Goal: Information Seeking & Learning: Learn about a topic

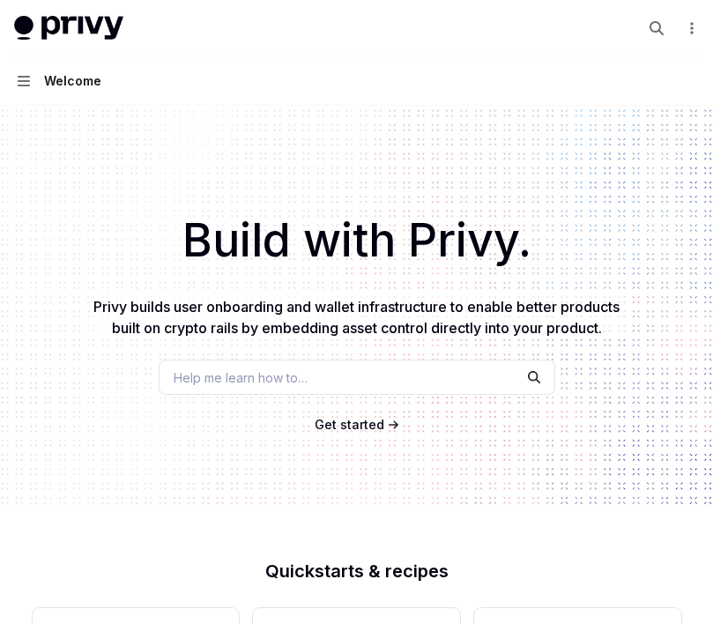
click at [347, 428] on span "Get started" at bounding box center [350, 424] width 70 height 15
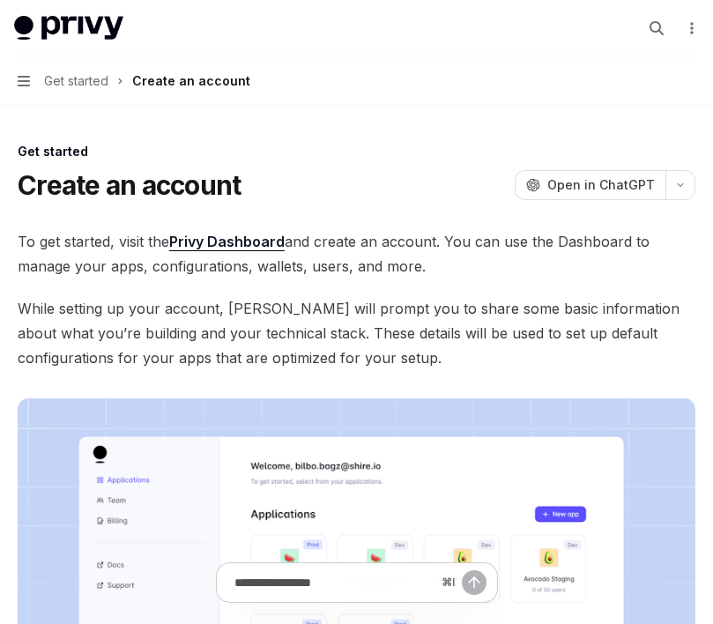
click at [19, 118] on div "Get started Create an account OpenAI Open in ChatGPT OpenAI Open in ChatGPT To …" at bounding box center [356, 584] width 685 height 1168
drag, startPoint x: 17, startPoint y: 57, endPoint x: 173, endPoint y: 685, distance: 646.9
click at [173, 623] on html "Skip to main content Privy Docs home page Search... ⌘ K Demo Support Dashboard …" at bounding box center [356, 312] width 713 height 624
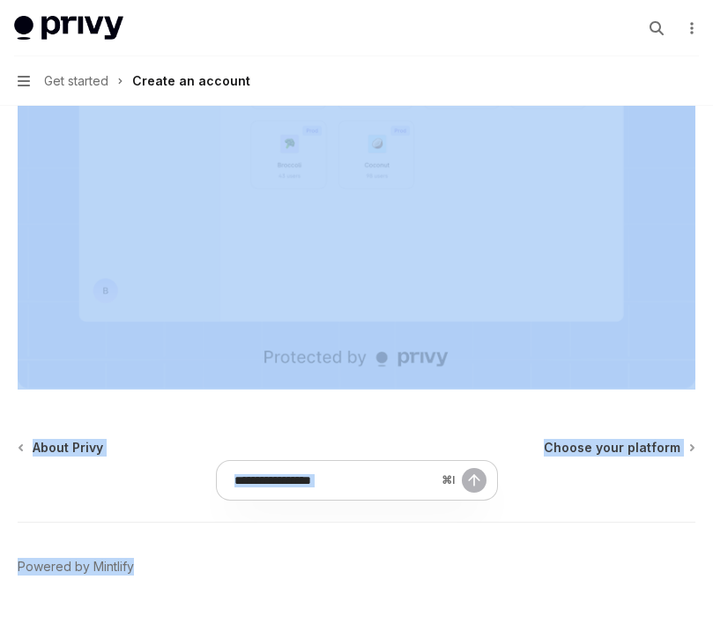
scroll to position [543, 0]
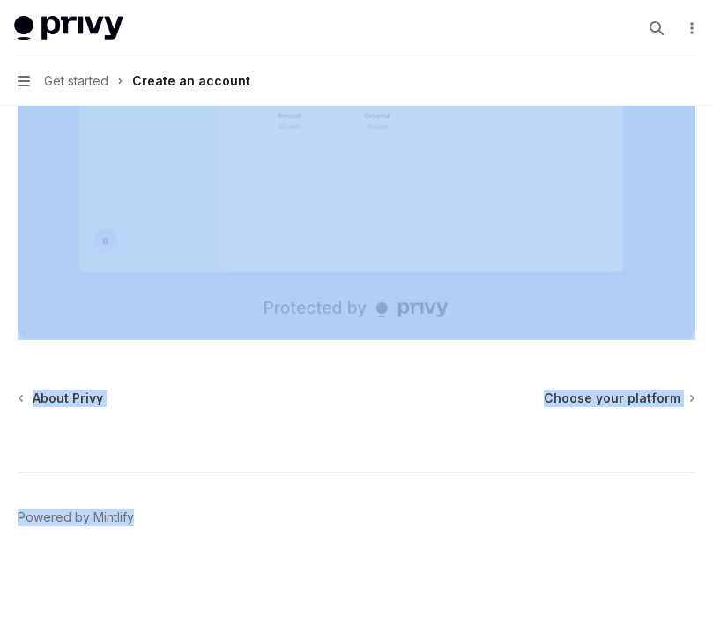
drag, startPoint x: 16, startPoint y: 133, endPoint x: 226, endPoint y: 701, distance: 605.4
copy div "Get started Create an account OpenAI Open in ChatGPT OpenAI Open in ChatGPT To …"
click at [616, 396] on span "Choose your platform" at bounding box center [612, 399] width 137 height 18
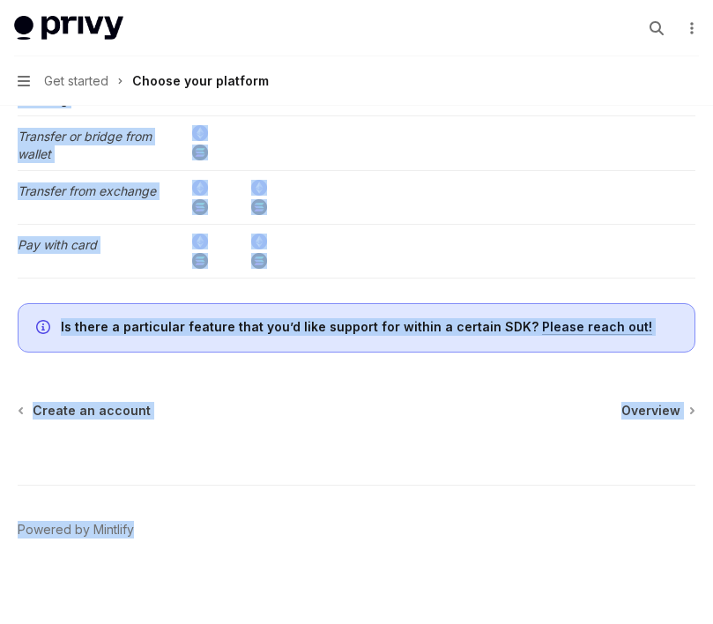
scroll to position [3610, 0]
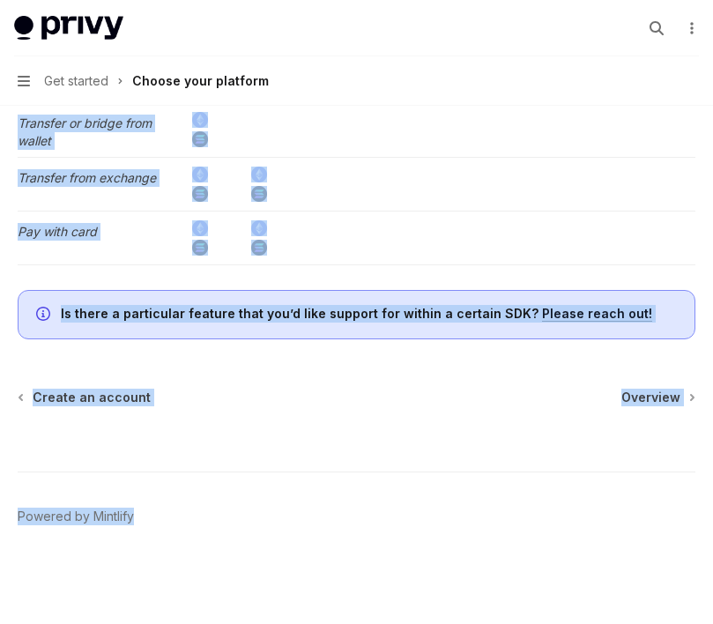
drag, startPoint x: 23, startPoint y: 140, endPoint x: 467, endPoint y: 702, distance: 716.2
copy div "Lor ipsumdo Sitame cons adipisci ElitSE Doei te InciDID UtlaBO Etdo ma AliqUAE …"
click at [653, 399] on span "Overview" at bounding box center [651, 398] width 59 height 18
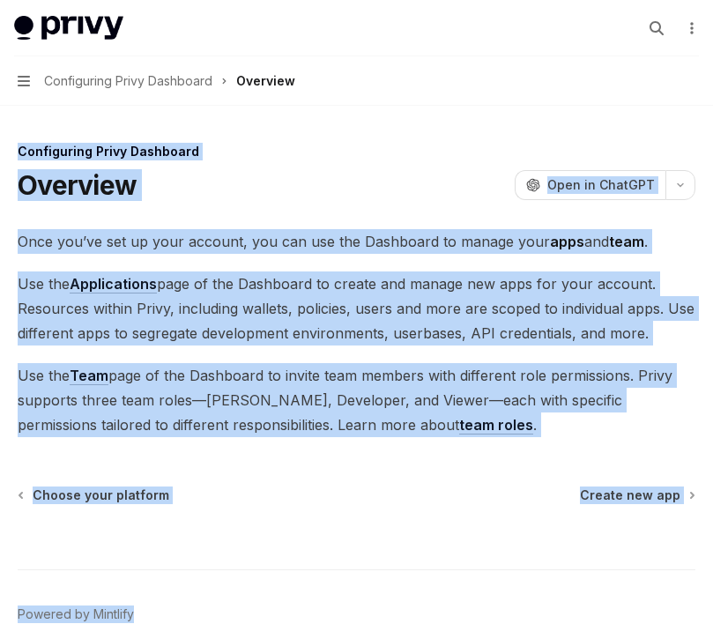
scroll to position [98, 0]
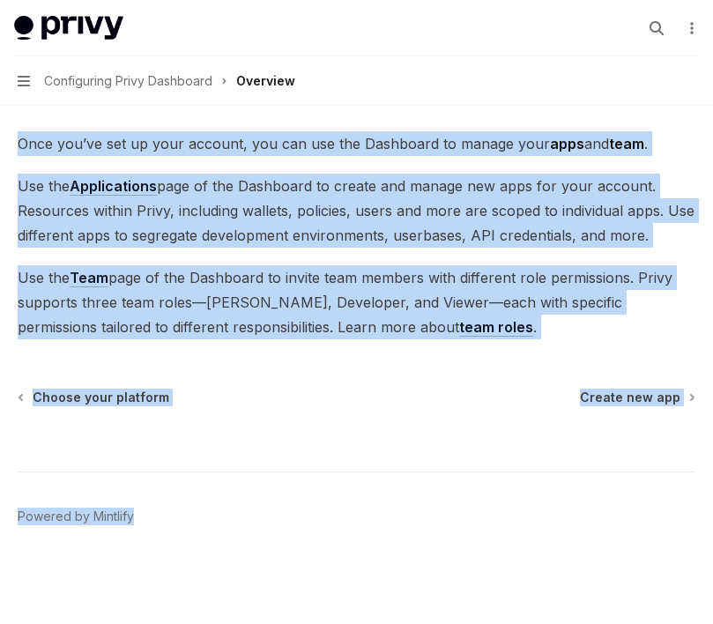
drag, startPoint x: 23, startPoint y: 131, endPoint x: 167, endPoint y: 701, distance: 587.5
click at [167, 526] on html "Skip to main content Privy Docs home page Search... ⌘ K Demo Support Dashboard …" at bounding box center [356, 214] width 713 height 624
copy div "Configuring Privy Dashboard Overview OpenAI Open in ChatGPT OpenAI Open in Chat…"
click at [635, 406] on span "Create new app" at bounding box center [630, 398] width 101 height 18
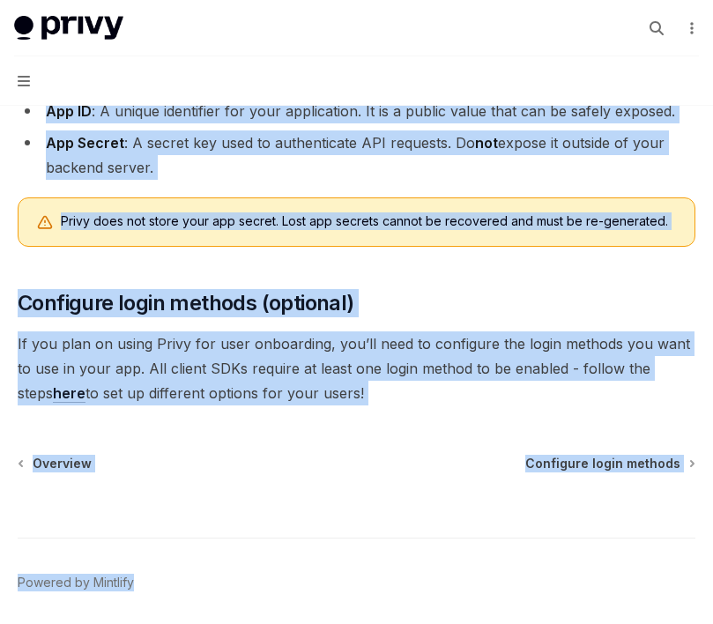
scroll to position [608, 0]
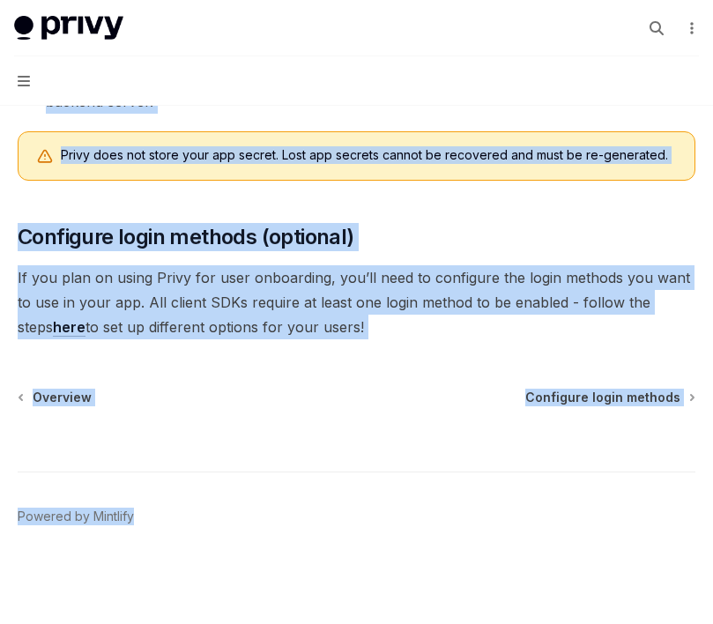
drag, startPoint x: 12, startPoint y: 133, endPoint x: 237, endPoint y: 701, distance: 610.8
copy div "Loremipsumd Sitam Consectet Adipis eli sed DoeiUS Temp in UtlaBOR EtdoLO Magn a…"
click at [562, 405] on span "Configure login methods" at bounding box center [603, 398] width 155 height 18
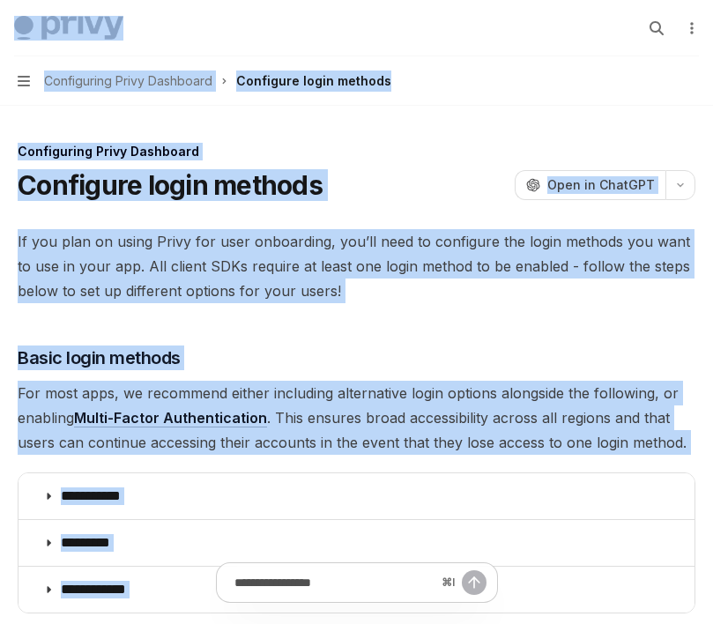
drag, startPoint x: 11, startPoint y: 46, endPoint x: 178, endPoint y: 696, distance: 670.9
click at [178, 623] on html "Skip to main content Privy Docs home page Search... ⌘ K Demo Support Dashboard …" at bounding box center [356, 312] width 713 height 624
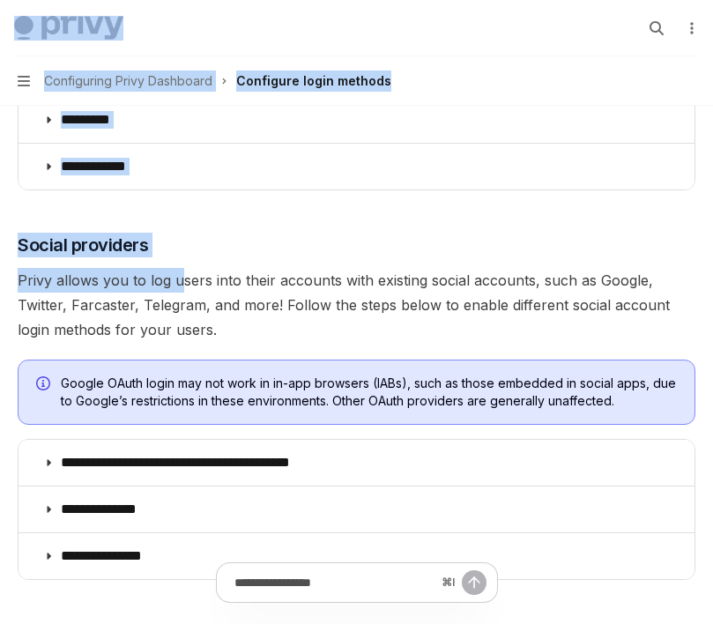
scroll to position [194, 0]
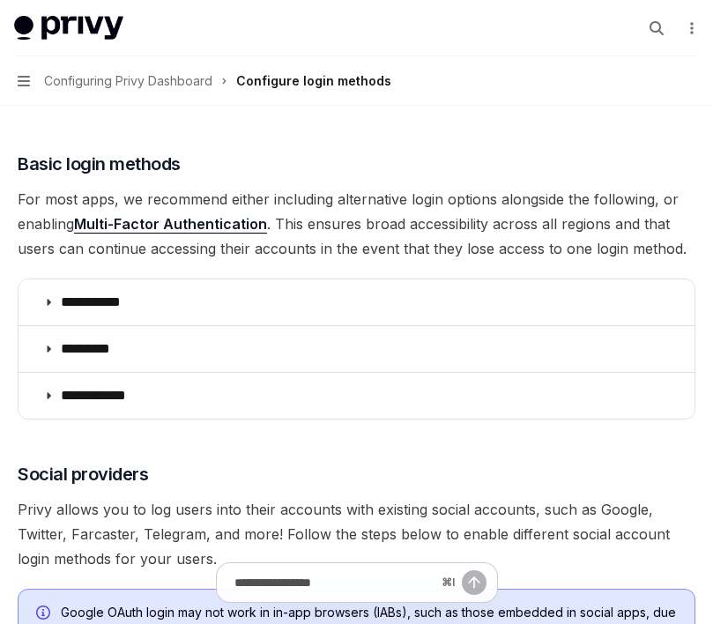
click at [347, 225] on span "For most apps, we recommend either including alternative login options alongsid…" at bounding box center [357, 224] width 678 height 74
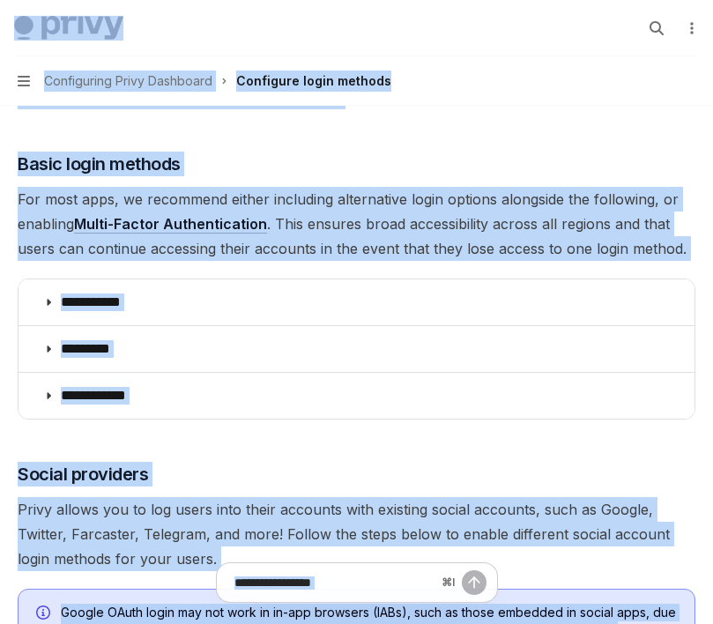
copy div "Lore ip dolo sitamet Conse Adip elit sedd Eiusmo... ⌘ T Inci Utlabor Etdolorem …"
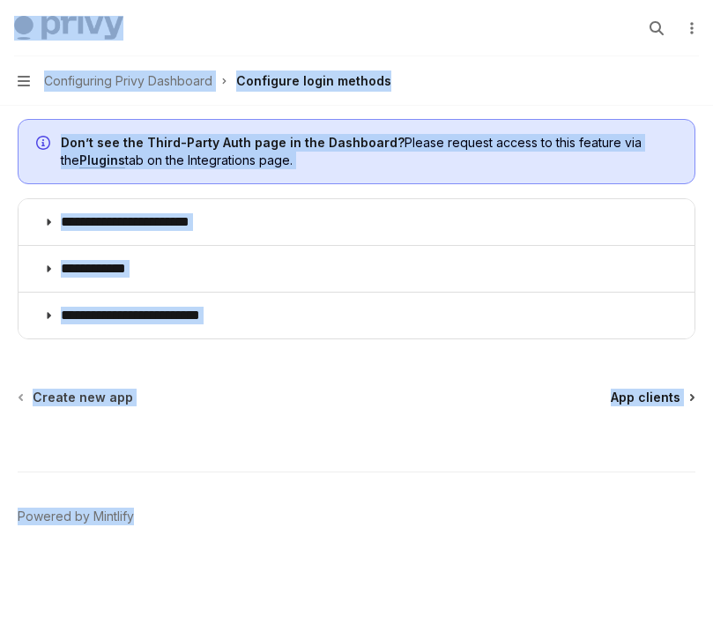
click at [649, 398] on span "App clients" at bounding box center [646, 398] width 70 height 18
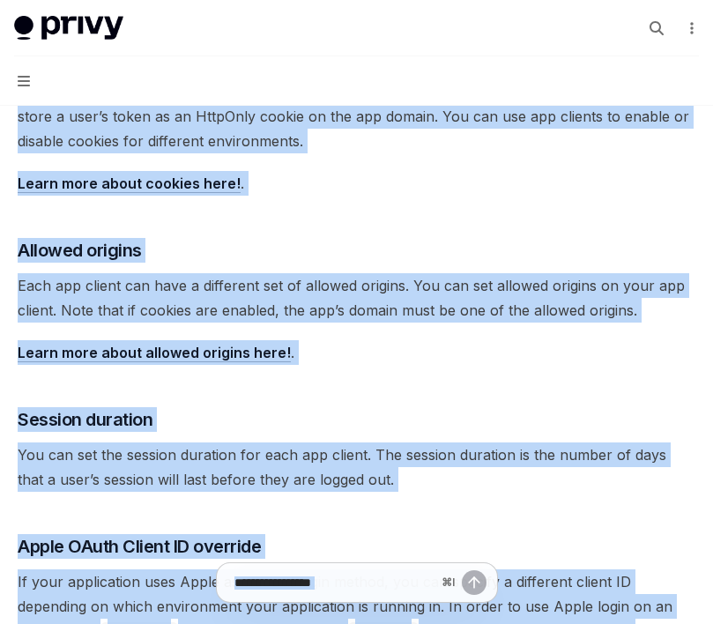
scroll to position [816, 0]
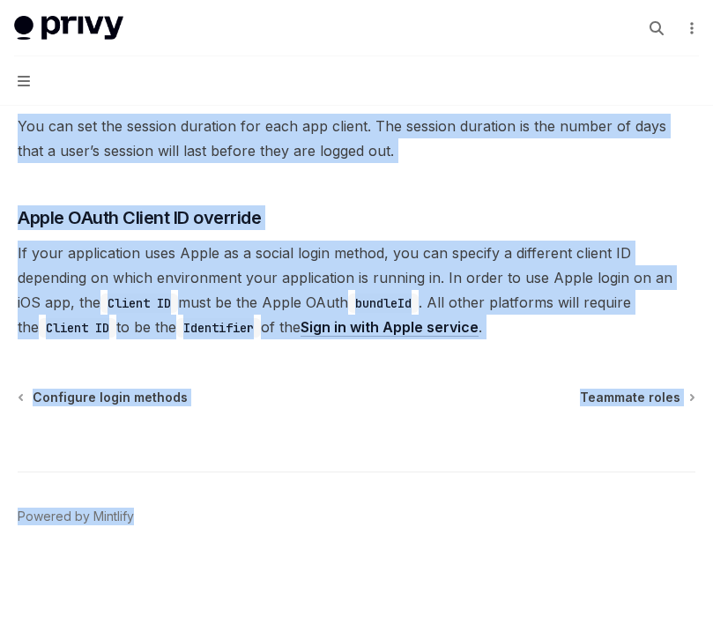
drag, startPoint x: 36, startPoint y: 120, endPoint x: 218, endPoint y: 702, distance: 609.7
copy div "Loremipsumd Sitam Consectet Adi elitsed DoeiUS Temp in UtlaBOR EtdoLO Magn al E…"
click at [617, 398] on span "Teammate roles" at bounding box center [630, 398] width 101 height 18
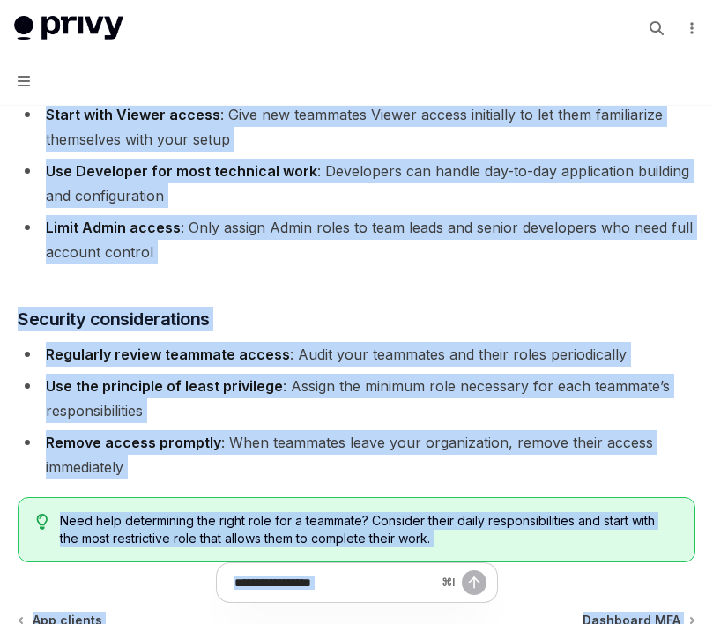
scroll to position [3293, 0]
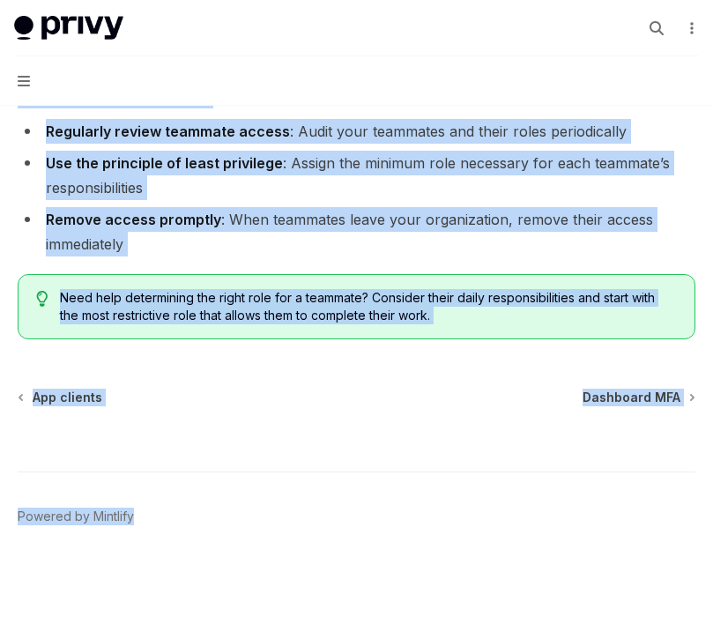
drag, startPoint x: 20, startPoint y: 131, endPoint x: 197, endPoint y: 702, distance: 598.0
copy div "Loremipsumd Sitam Consectet Adipisci elits DoeiUS Temp in UtlaBOR EtdoLO Magn a…"
click at [649, 396] on span "Dashboard MFA" at bounding box center [632, 398] width 98 height 18
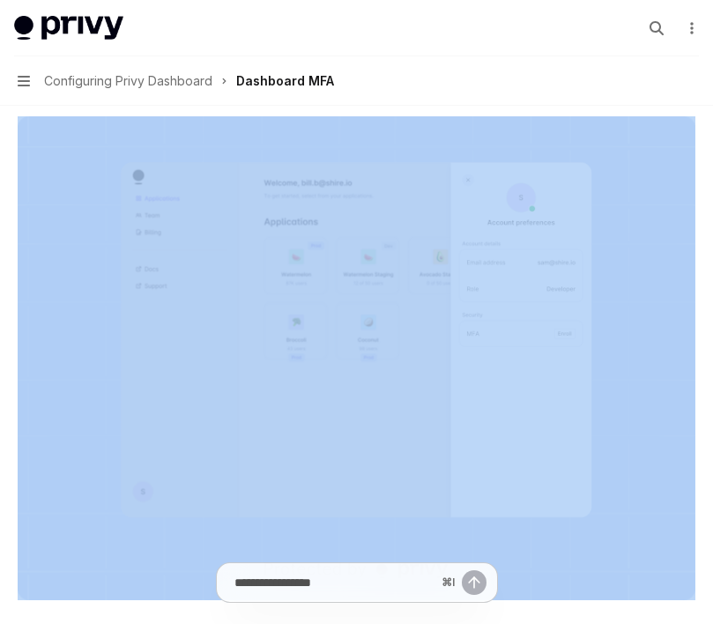
scroll to position [543, 0]
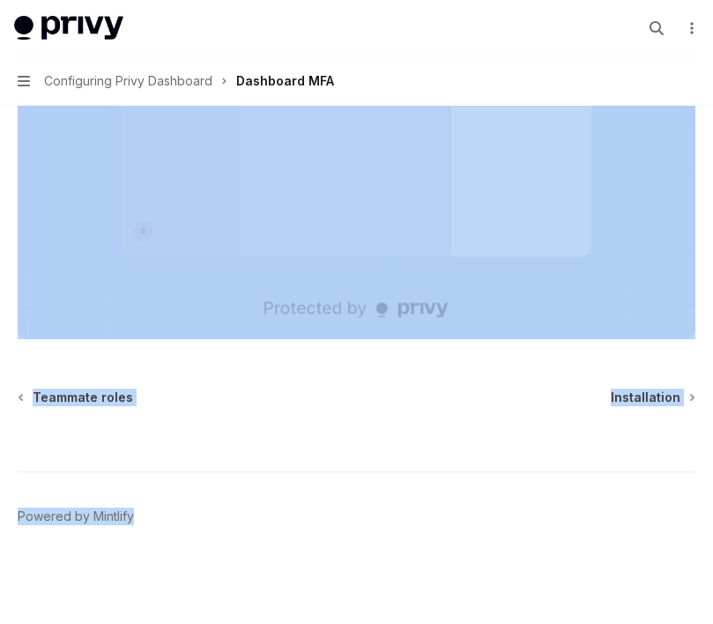
drag, startPoint x: 37, startPoint y: 117, endPoint x: 217, endPoint y: 702, distance: 611.7
copy div "Configuring Privy Dashboard Dashboard MFA OpenAI Open in ChatGPT OpenAI Open in…"
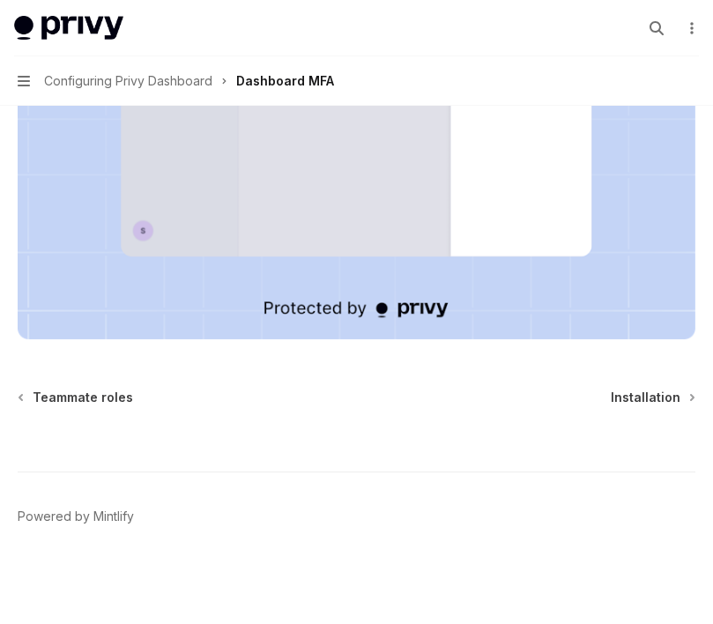
click at [635, 386] on div "Configuring Privy Dashboard Dashboard MFA OpenAI Open in ChatGPT OpenAI Open in…" at bounding box center [356, 111] width 685 height 1026
click at [630, 398] on span "Installation" at bounding box center [646, 398] width 70 height 18
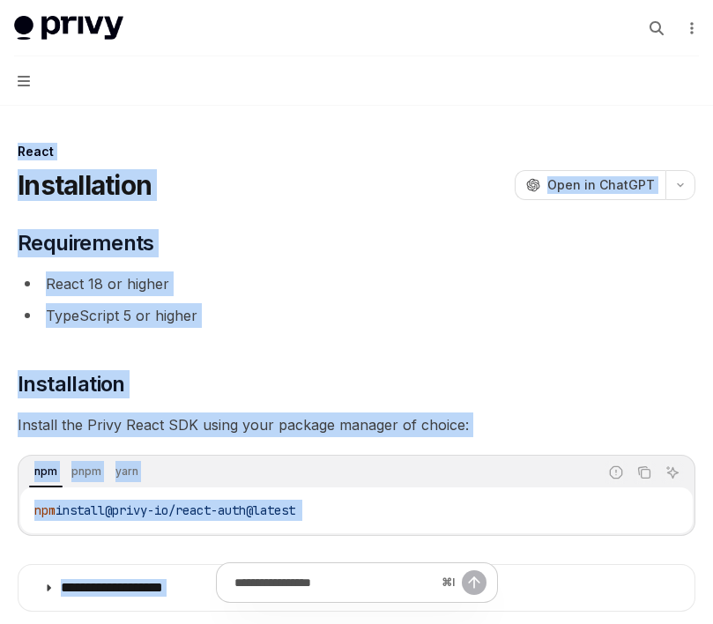
scroll to position [272, 0]
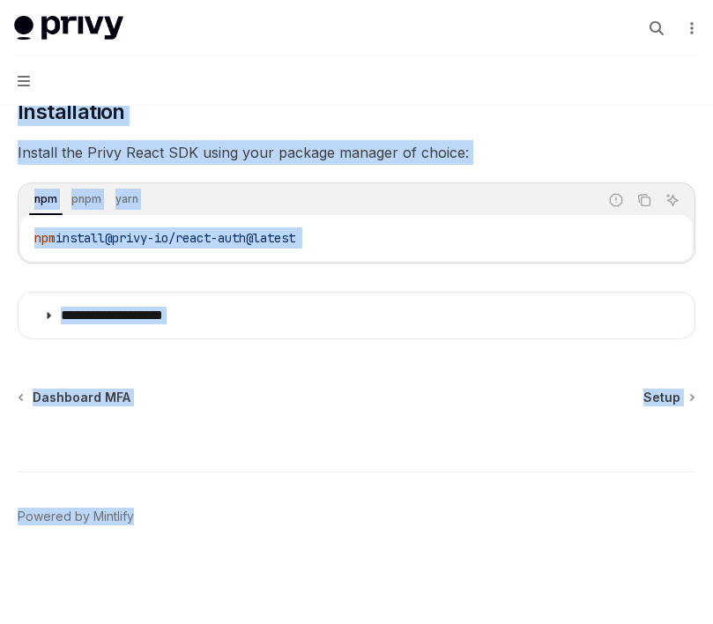
drag, startPoint x: 41, startPoint y: 117, endPoint x: 125, endPoint y: 702, distance: 590.7
click at [125, 352] on html "**********" at bounding box center [356, 40] width 713 height 624
copy div "**********"
click at [660, 399] on span "Setup" at bounding box center [662, 398] width 37 height 18
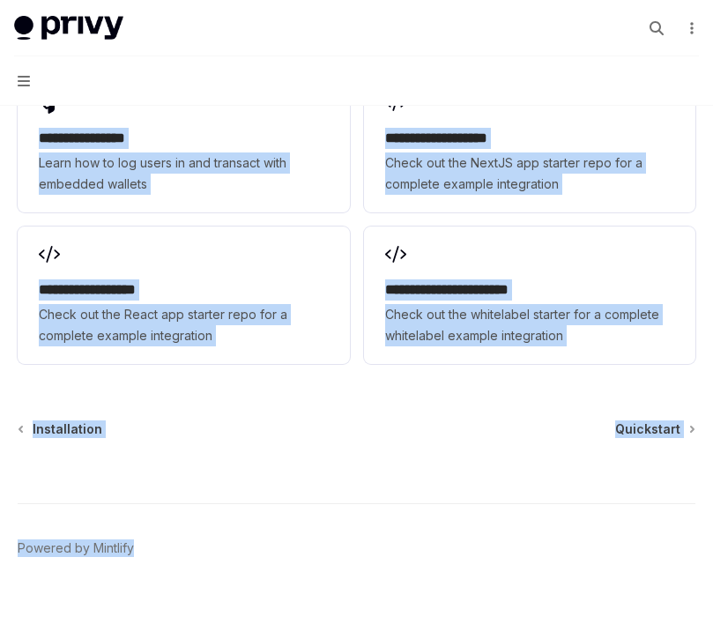
scroll to position [2440, 0]
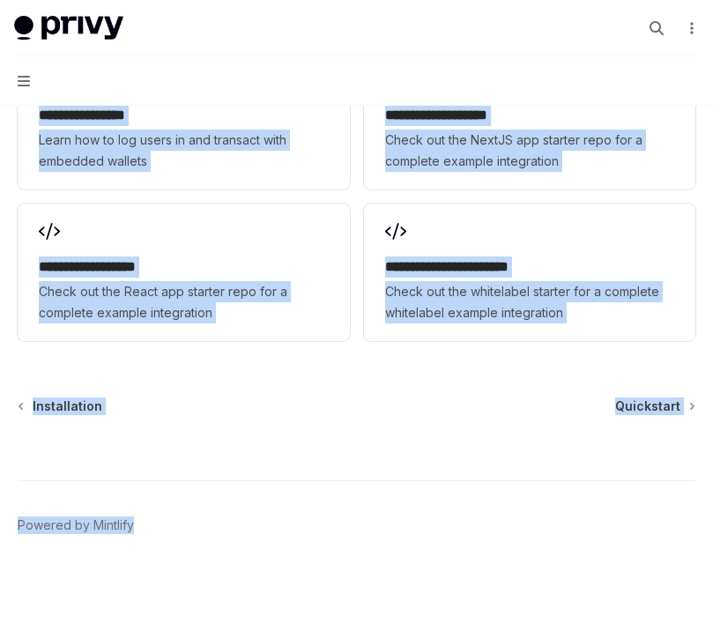
drag, startPoint x: 13, startPoint y: 165, endPoint x: 116, endPoint y: 702, distance: 546.8
copy div "Lorem IpsuMD Sita co AdipISC ElitSE Doei te InciDID ​ Utlaboreetdol Magnaa eni …"
click at [652, 415] on div "⌘ I" at bounding box center [357, 447] width 678 height 65
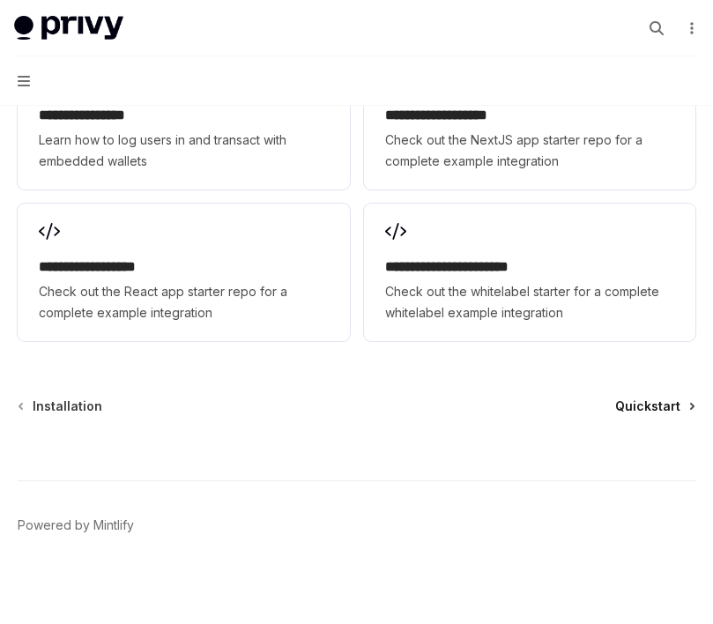
click at [650, 399] on span "Quickstart" at bounding box center [647, 407] width 65 height 18
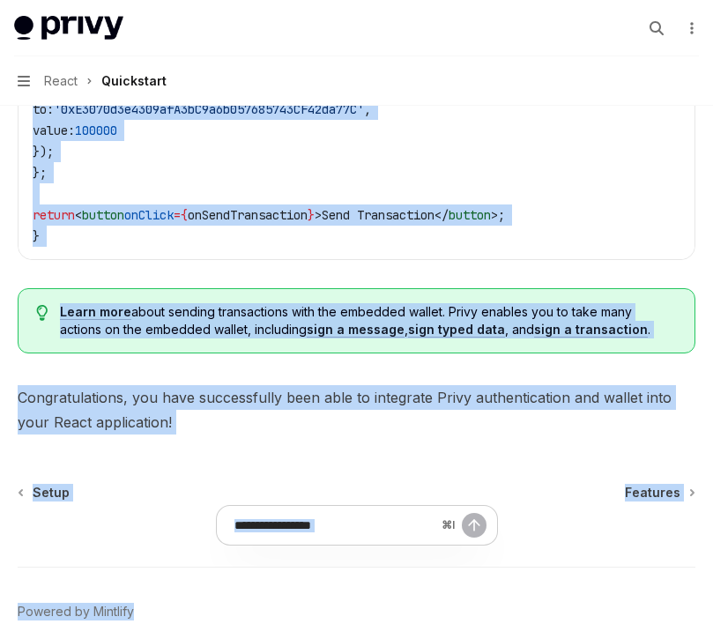
scroll to position [1877, 0]
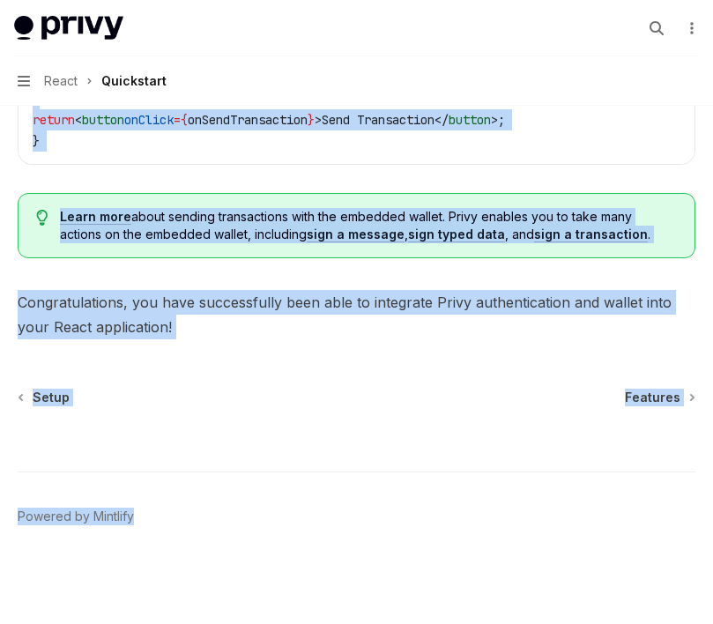
drag, startPoint x: 16, startPoint y: 133, endPoint x: 171, endPoint y: 700, distance: 587.8
click at [653, 398] on span "Features" at bounding box center [653, 398] width 56 height 18
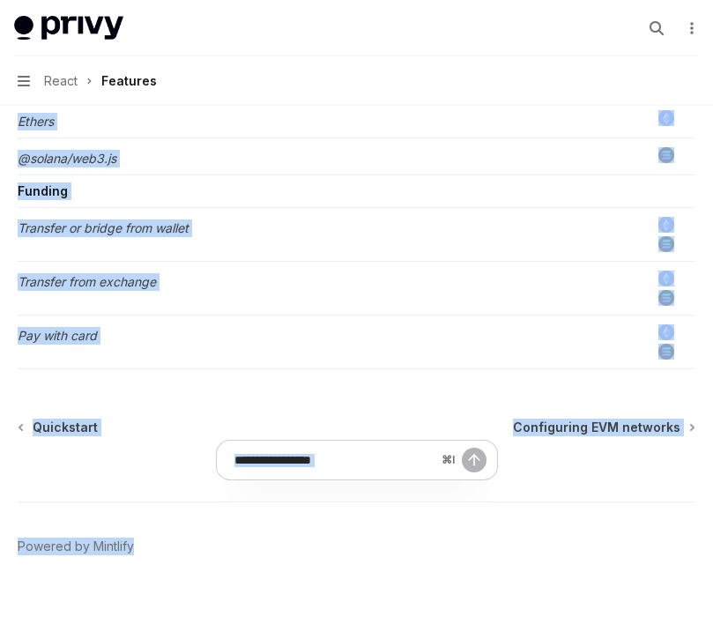
scroll to position [1610, 0]
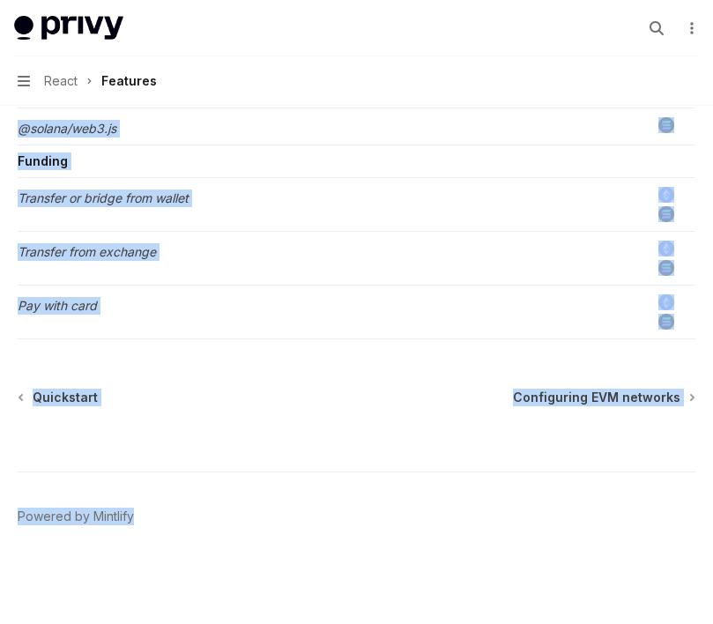
drag, startPoint x: 33, startPoint y: 147, endPoint x: 238, endPoint y: 702, distance: 591.5
click at [573, 394] on span "Configuring EVM networks" at bounding box center [597, 398] width 168 height 18
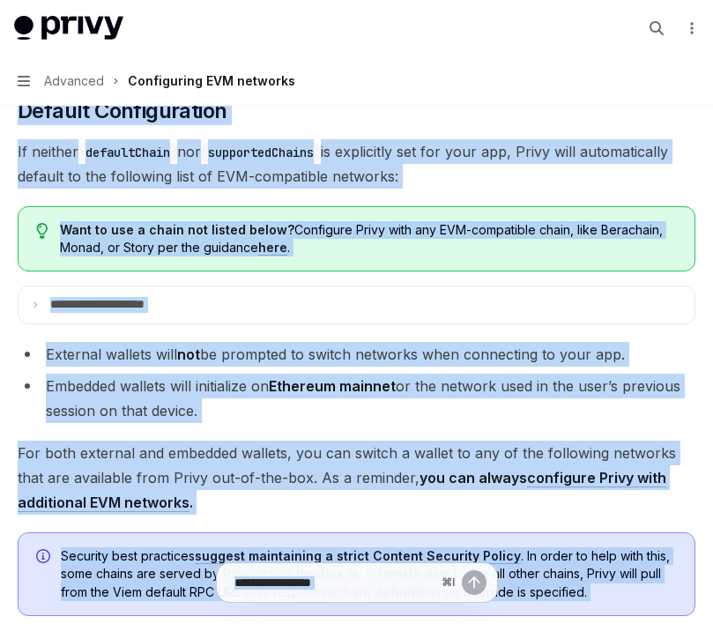
scroll to position [4586, 0]
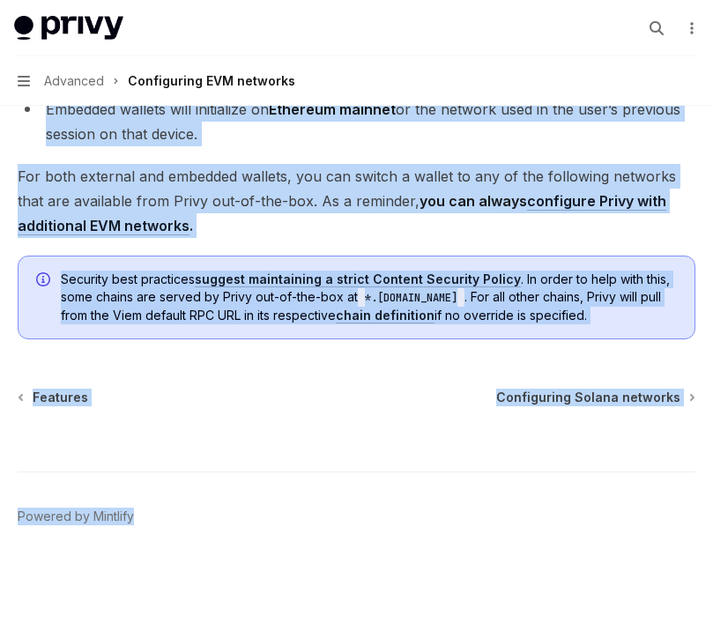
drag, startPoint x: 23, startPoint y: 116, endPoint x: 148, endPoint y: 702, distance: 599.6
click at [595, 397] on span "Configuring Solana networks" at bounding box center [588, 398] width 184 height 18
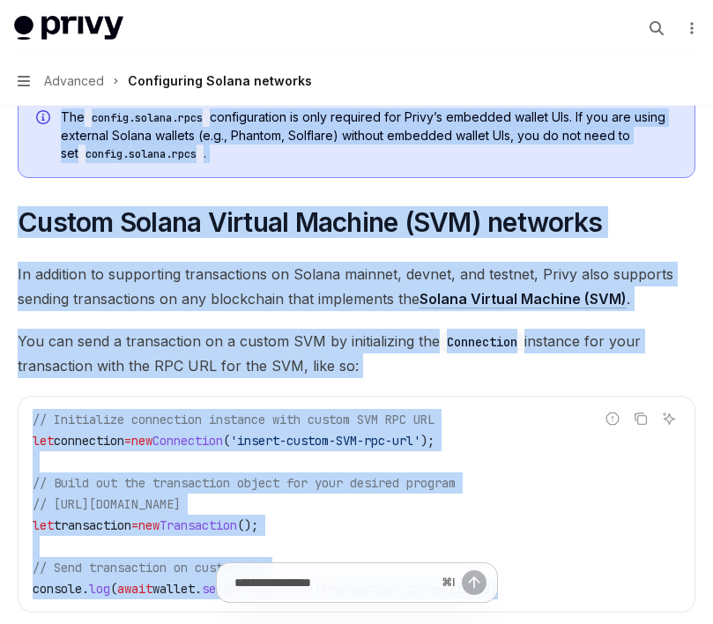
scroll to position [1026, 0]
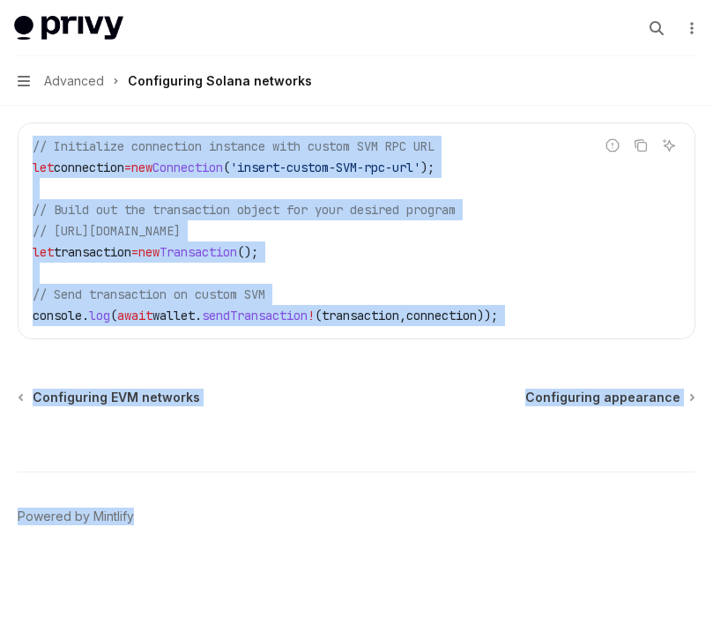
drag, startPoint x: 34, startPoint y: 127, endPoint x: 220, endPoint y: 702, distance: 604.0
click at [597, 398] on span "Configuring appearance" at bounding box center [603, 398] width 155 height 18
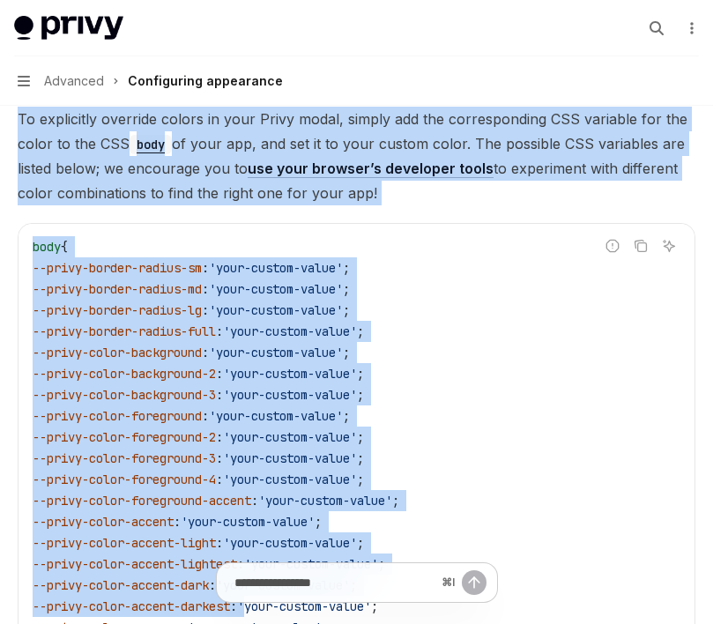
scroll to position [4644, 0]
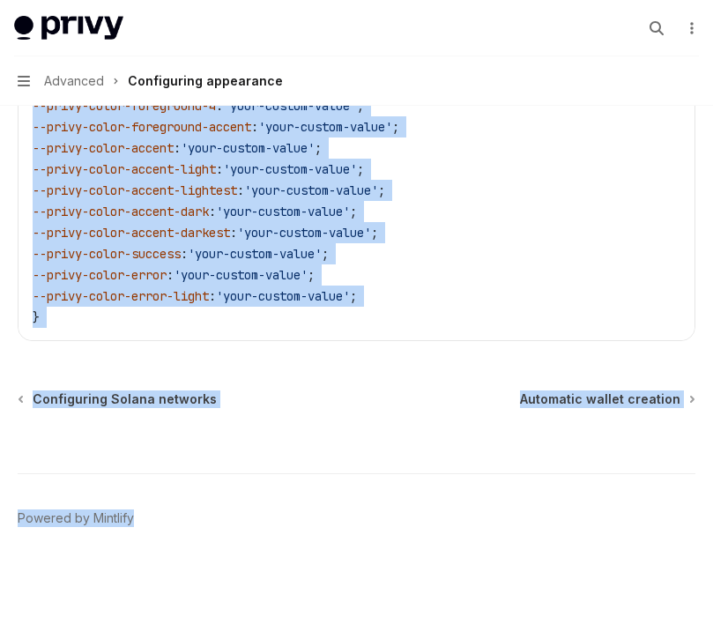
drag, startPoint x: 16, startPoint y: 133, endPoint x: 274, endPoint y: 675, distance: 599.9
click at [571, 391] on span "Automatic wallet creation" at bounding box center [600, 400] width 160 height 18
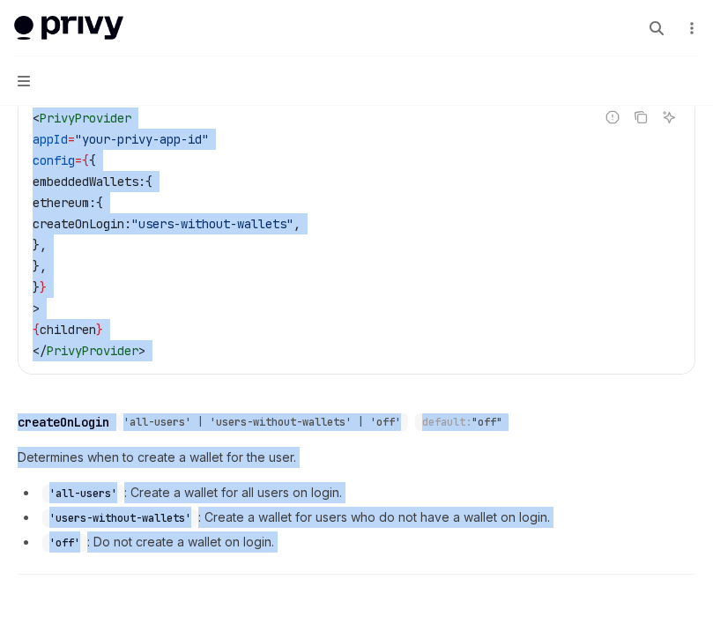
scroll to position [771, 0]
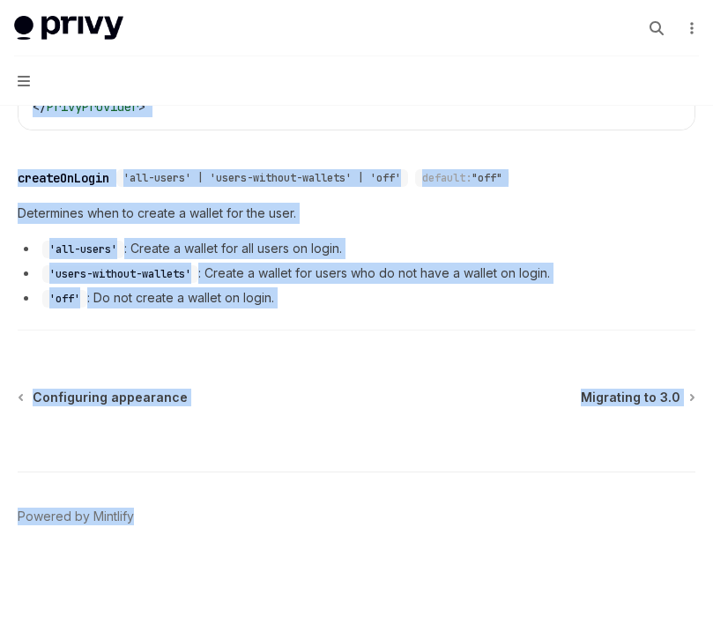
drag, startPoint x: 15, startPoint y: 132, endPoint x: 189, endPoint y: 698, distance: 592.2
click at [630, 397] on span "Migrating to 3.0" at bounding box center [631, 398] width 100 height 18
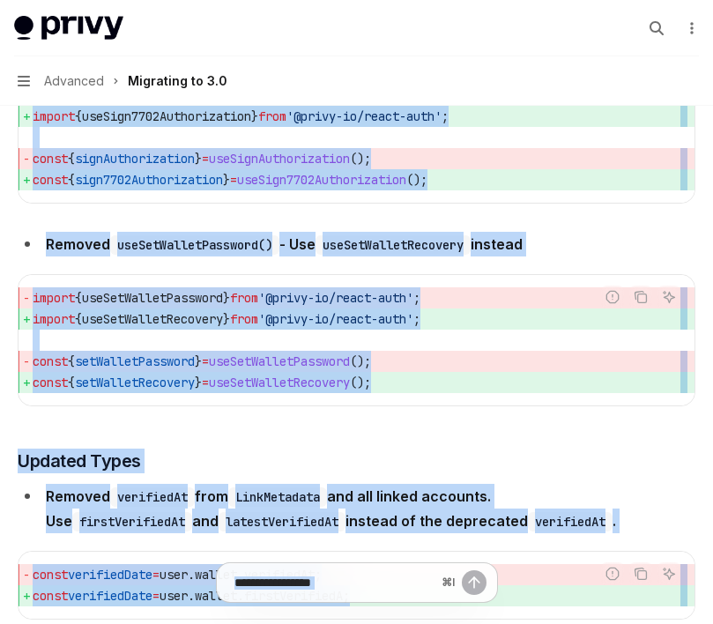
scroll to position [7995, 0]
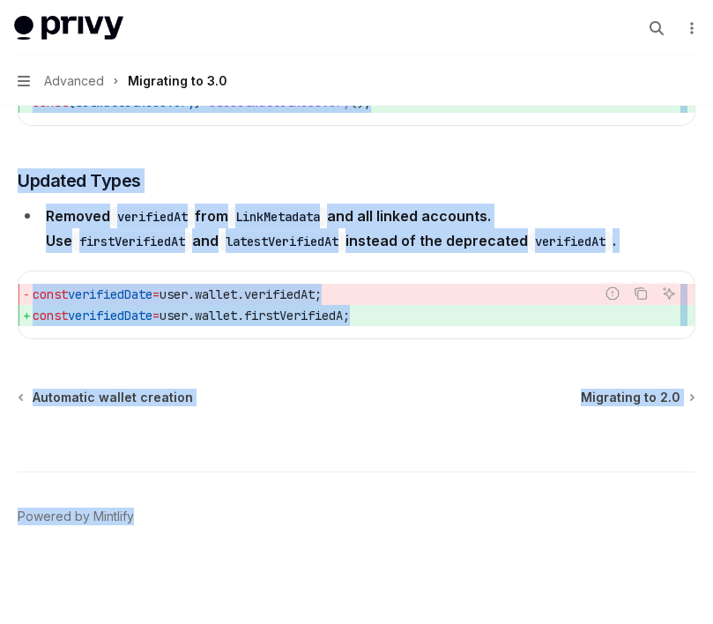
drag, startPoint x: 36, startPoint y: 108, endPoint x: 90, endPoint y: 702, distance: 595.9
click at [639, 402] on span "Migrating to 2.0" at bounding box center [631, 398] width 100 height 18
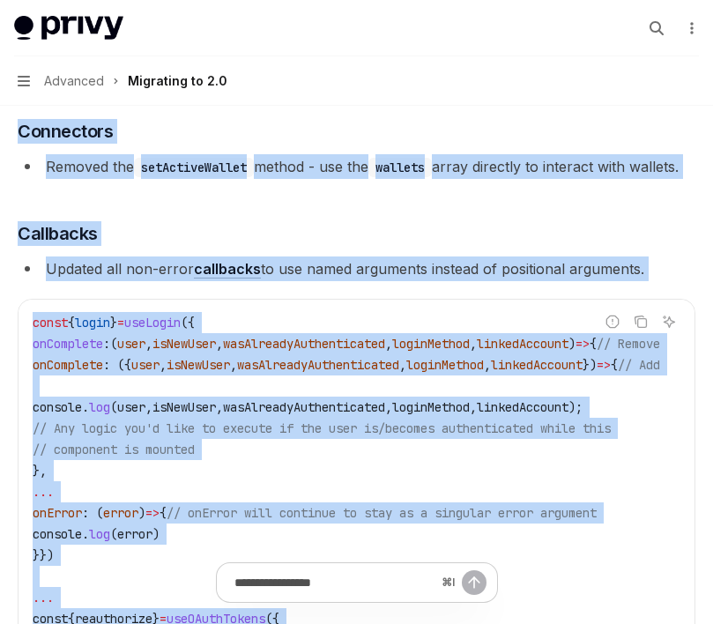
scroll to position [5304, 0]
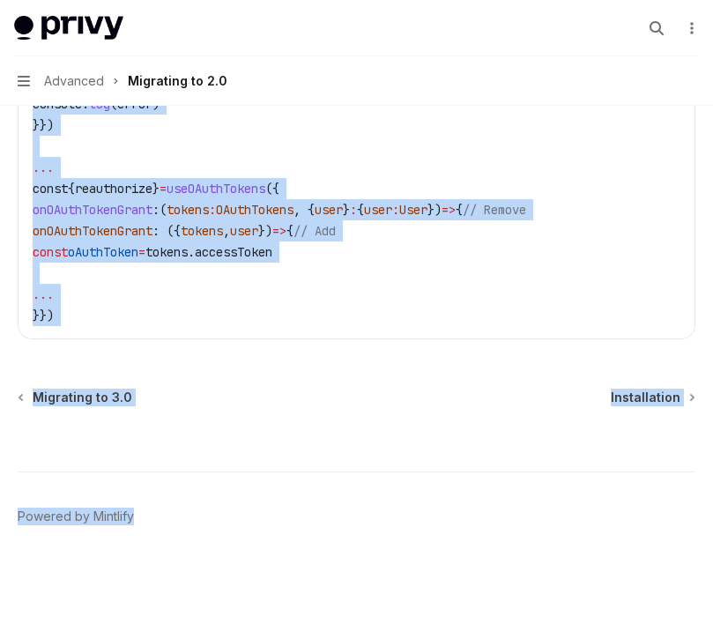
drag, startPoint x: 32, startPoint y: 123, endPoint x: 146, endPoint y: 702, distance: 589.7
click at [643, 396] on span "Installation" at bounding box center [646, 398] width 70 height 18
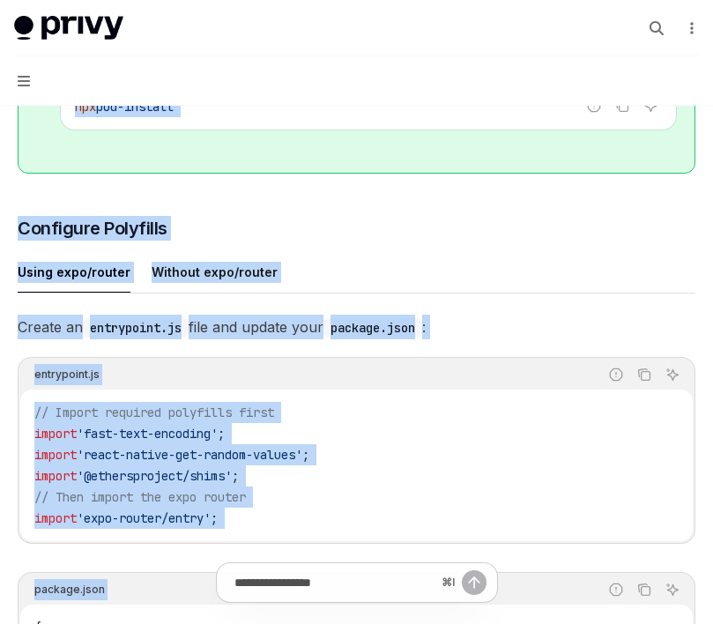
scroll to position [1485, 0]
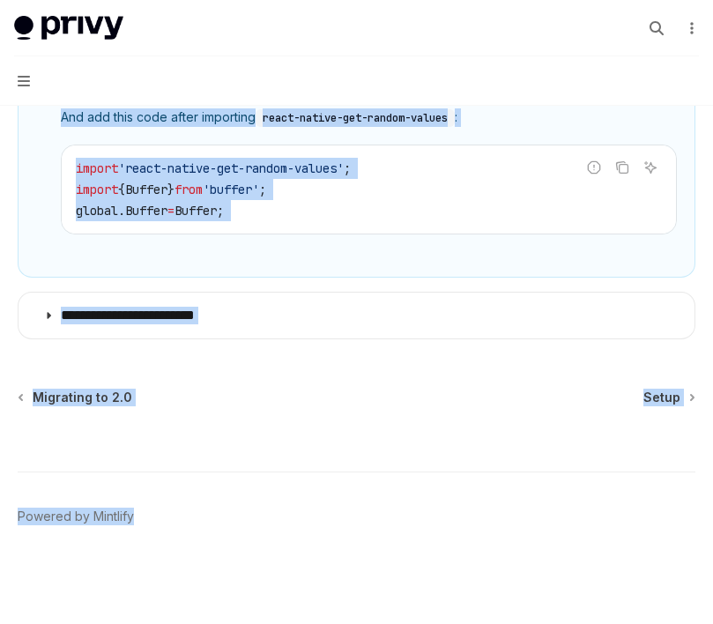
drag, startPoint x: 58, startPoint y: 109, endPoint x: 112, endPoint y: 702, distance: 595.0
click at [660, 404] on span "Setup" at bounding box center [662, 398] width 37 height 18
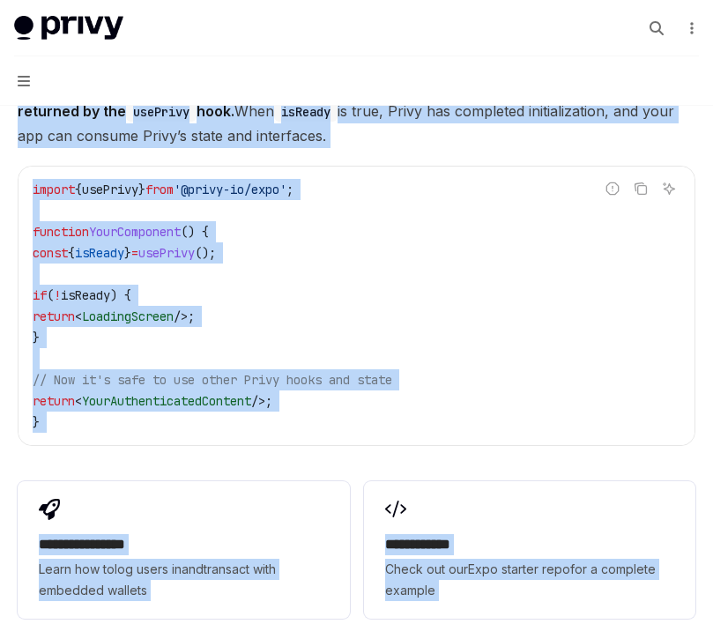
scroll to position [1791, 0]
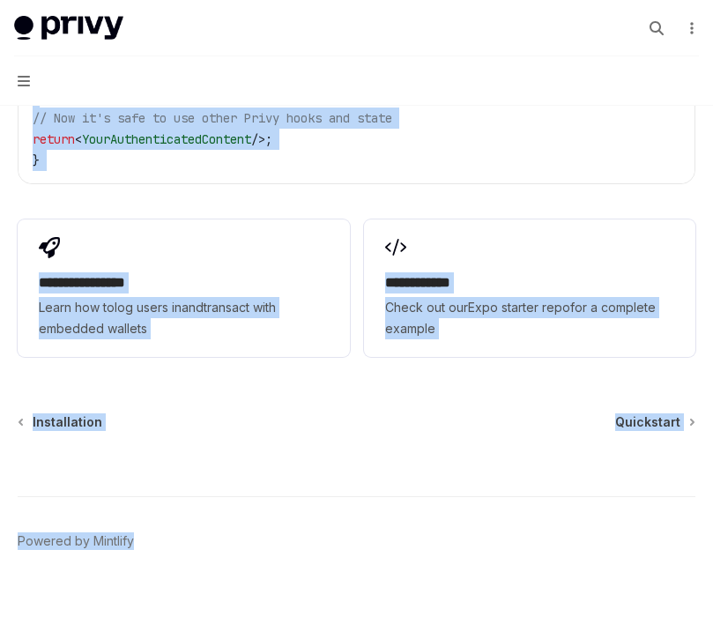
drag, startPoint x: 22, startPoint y: 126, endPoint x: 86, endPoint y: 702, distance: 579.3
click at [663, 414] on span "Quickstart" at bounding box center [647, 423] width 65 height 18
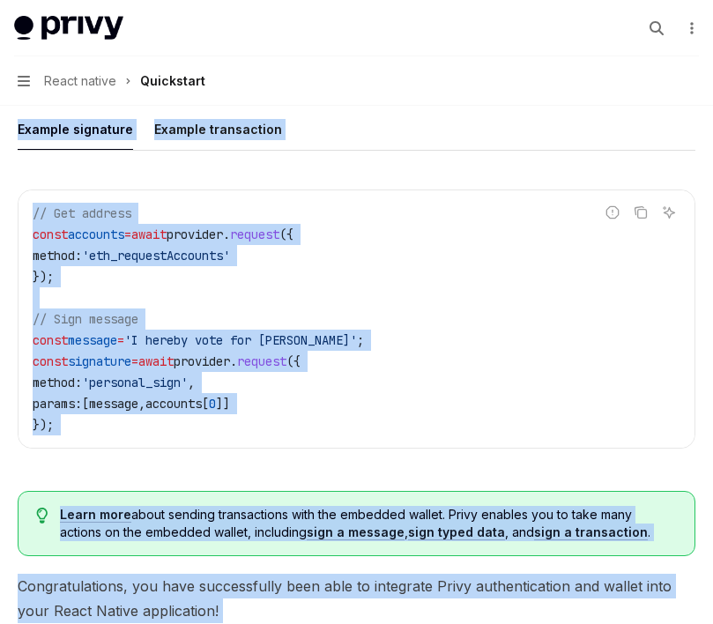
scroll to position [2771, 0]
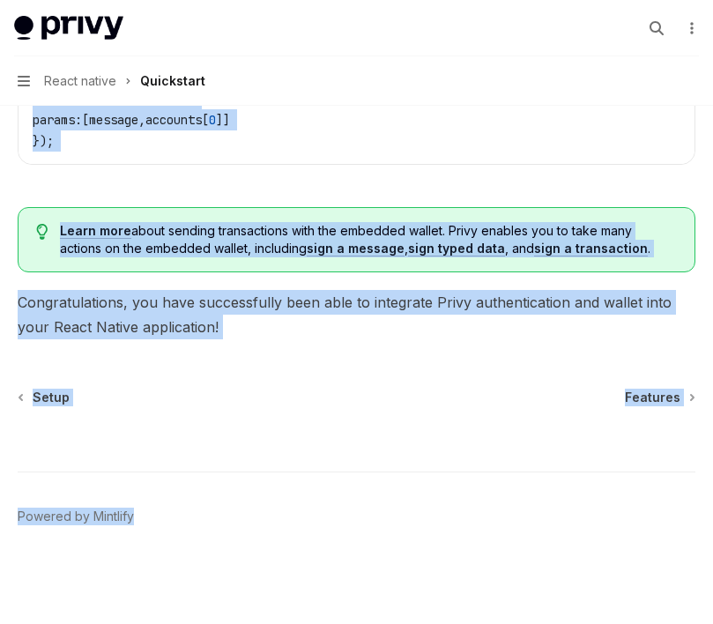
drag, startPoint x: 38, startPoint y: 109, endPoint x: 116, endPoint y: 702, distance: 597.6
click at [647, 396] on span "Features" at bounding box center [653, 398] width 56 height 18
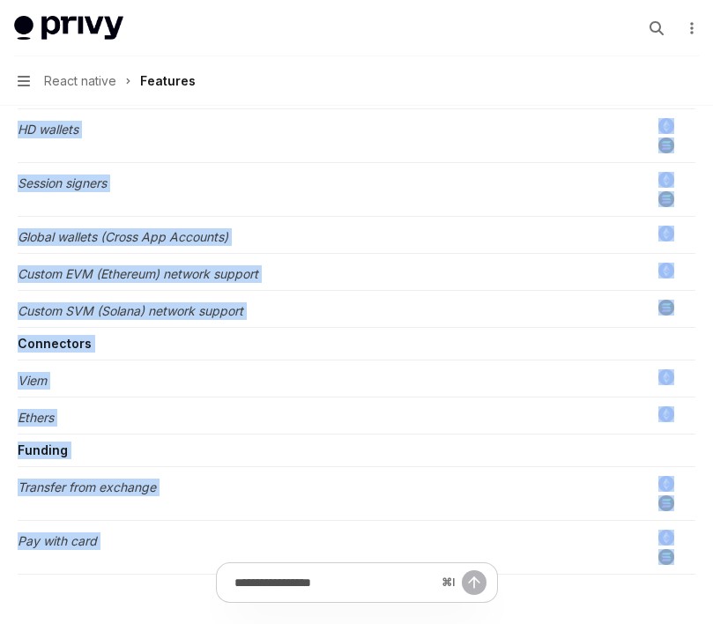
scroll to position [1288, 0]
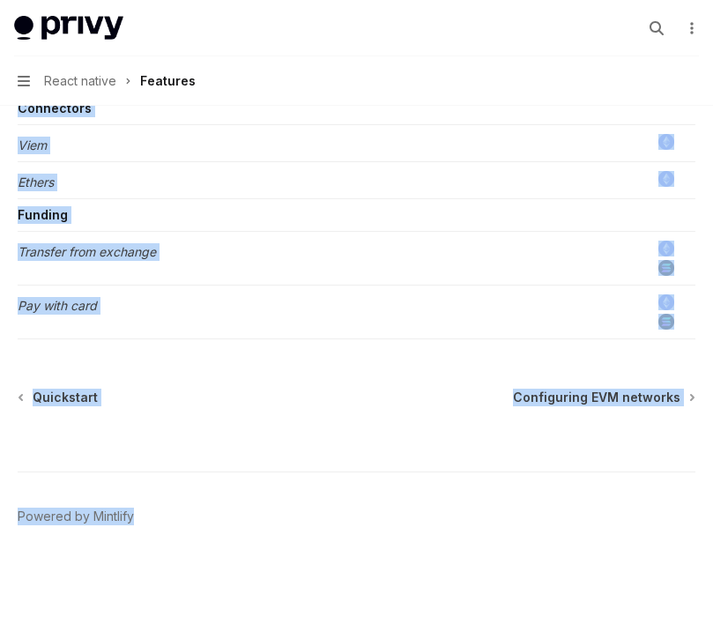
drag, startPoint x: 20, startPoint y: 128, endPoint x: 158, endPoint y: 702, distance: 590.3
click at [578, 401] on span "Configuring EVM networks" at bounding box center [597, 398] width 168 height 18
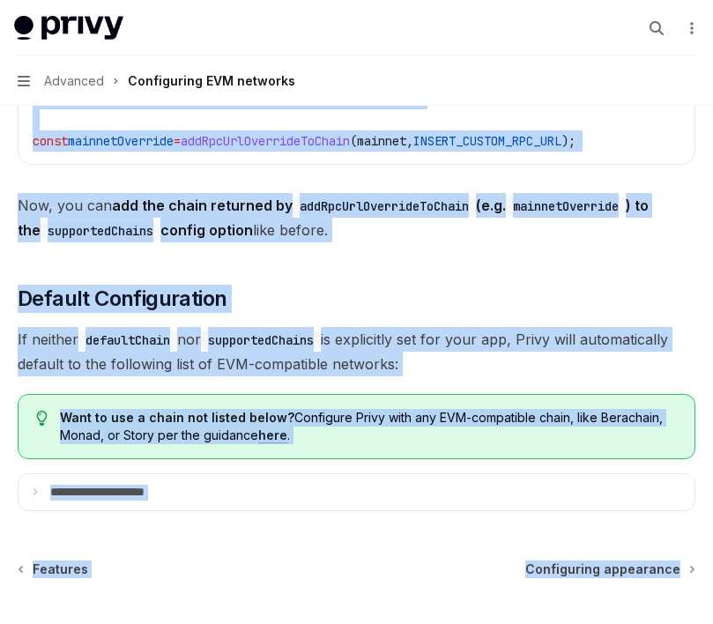
scroll to position [2547, 0]
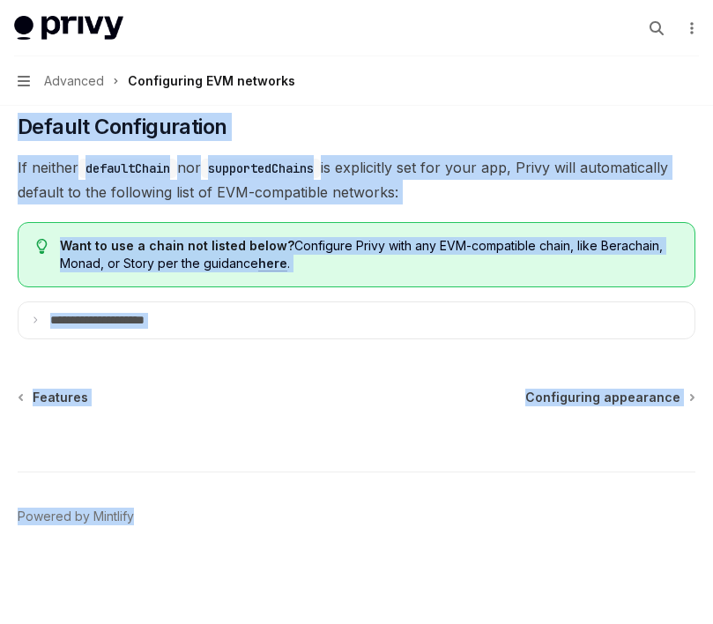
drag, startPoint x: 28, startPoint y: 134, endPoint x: 142, endPoint y: 702, distance: 579.2
click at [604, 396] on span "Configuring appearance" at bounding box center [603, 398] width 155 height 18
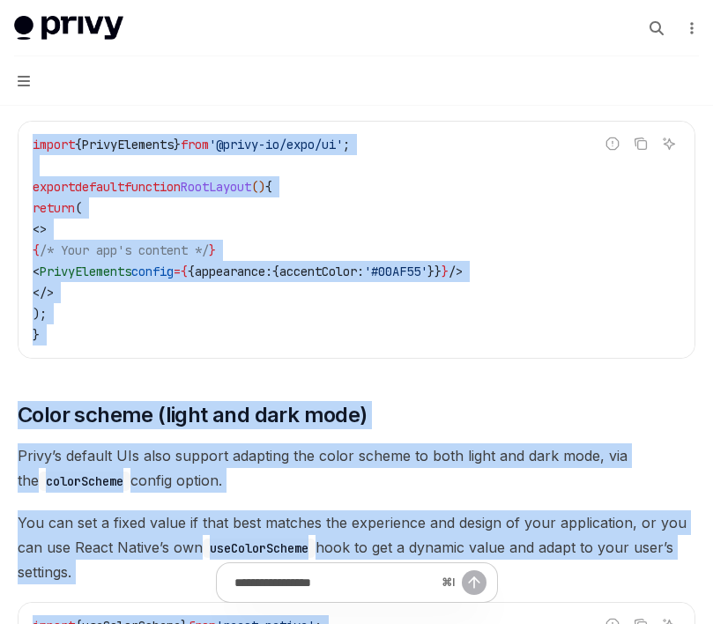
scroll to position [916, 0]
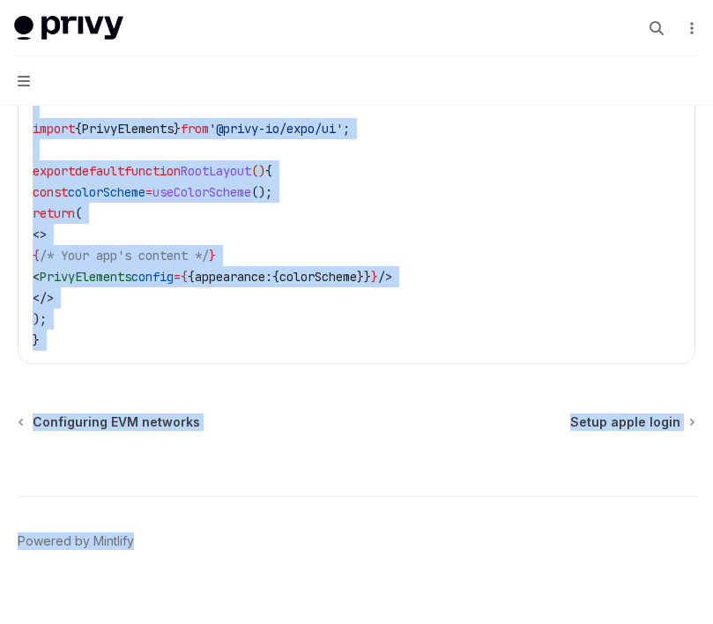
drag, startPoint x: 9, startPoint y: 131, endPoint x: 84, endPoint y: 702, distance: 576.3
click at [623, 414] on span "Setup apple login" at bounding box center [626, 423] width 110 height 18
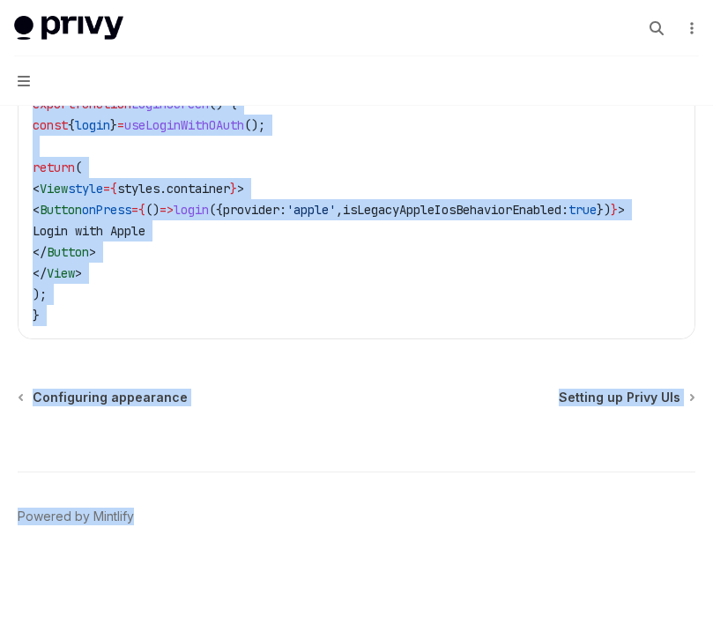
scroll to position [1587, 0]
drag, startPoint x: 18, startPoint y: 134, endPoint x: 157, endPoint y: 702, distance: 584.7
click at [630, 396] on span "Setting up Privy UIs" at bounding box center [620, 398] width 122 height 18
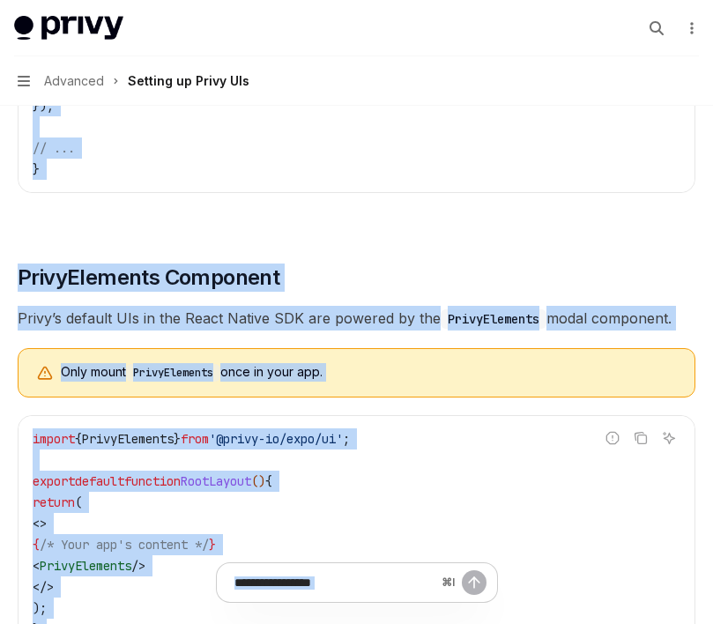
scroll to position [1463, 0]
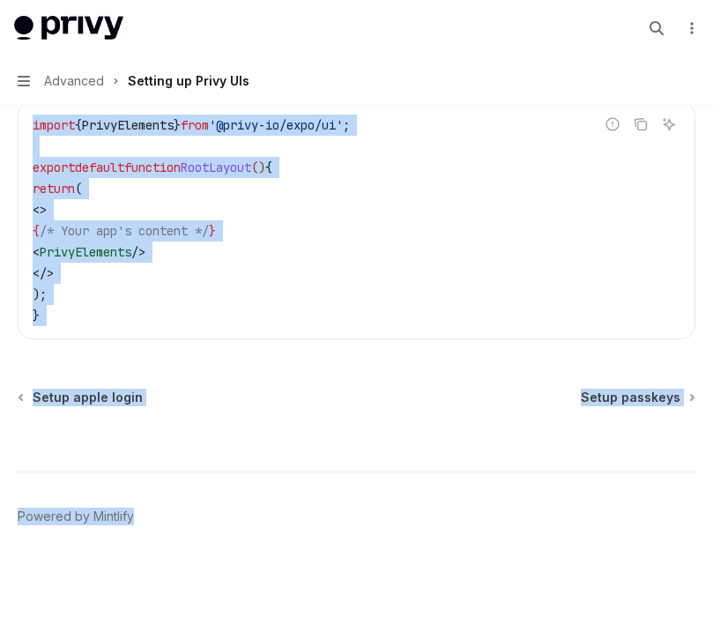
drag, startPoint x: 31, startPoint y: 131, endPoint x: 177, endPoint y: 702, distance: 589.0
click at [654, 396] on span "Setup passkeys" at bounding box center [631, 398] width 100 height 18
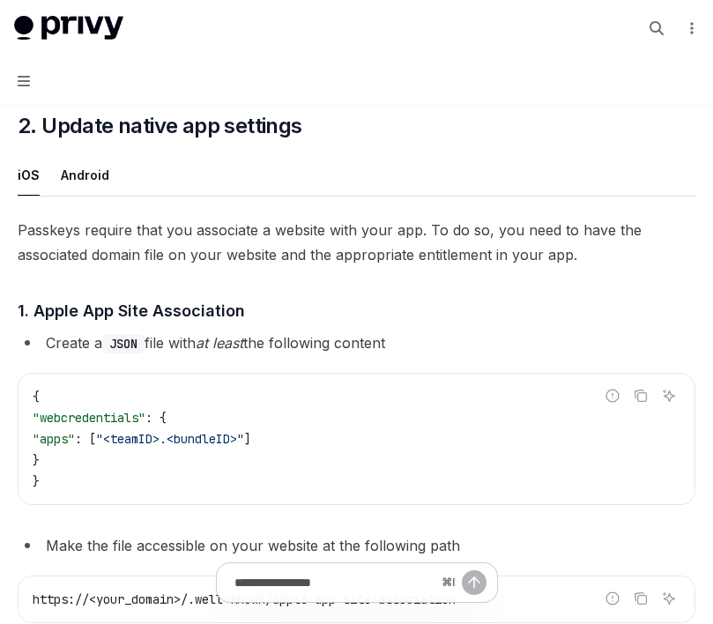
scroll to position [1609, 0]
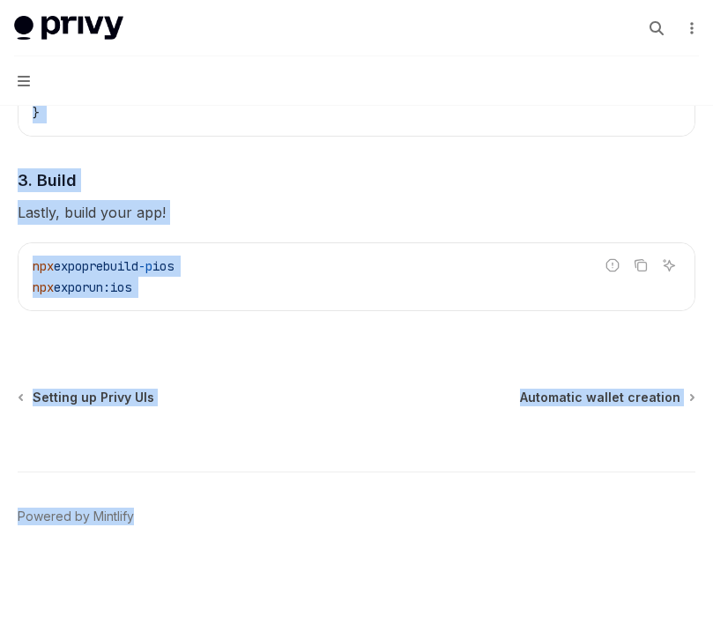
drag, startPoint x: 32, startPoint y: 135, endPoint x: 169, endPoint y: 702, distance: 583.4
click at [623, 396] on span "Automatic wallet creation" at bounding box center [600, 398] width 160 height 18
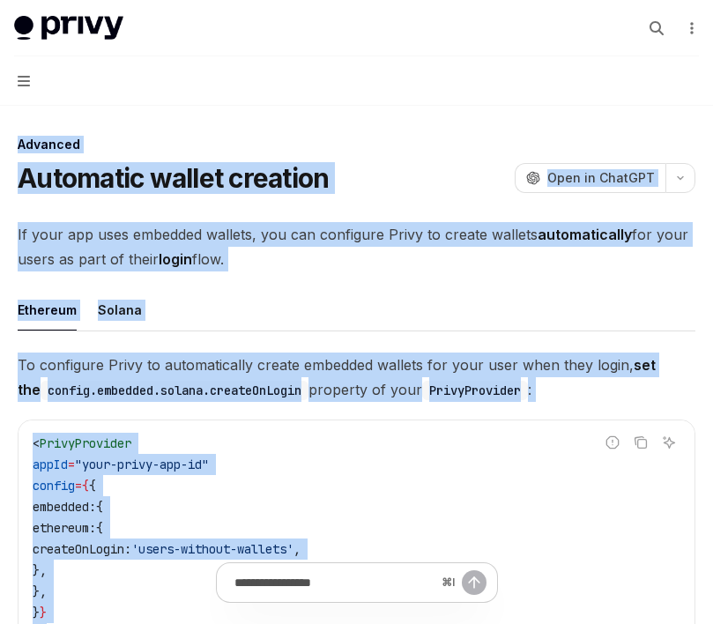
scroll to position [577, 0]
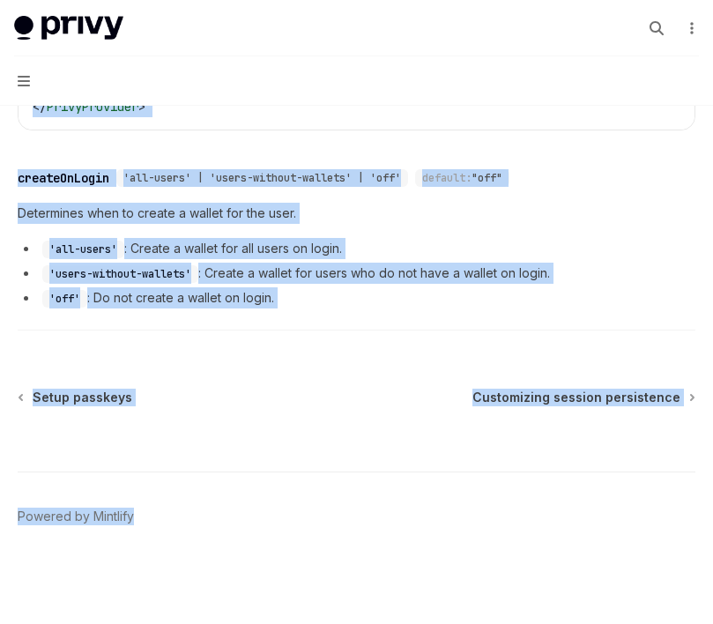
drag, startPoint x: 38, startPoint y: 126, endPoint x: 3, endPoint y: 702, distance: 576.9
click at [616, 407] on div "⌘ I" at bounding box center [357, 439] width 678 height 65
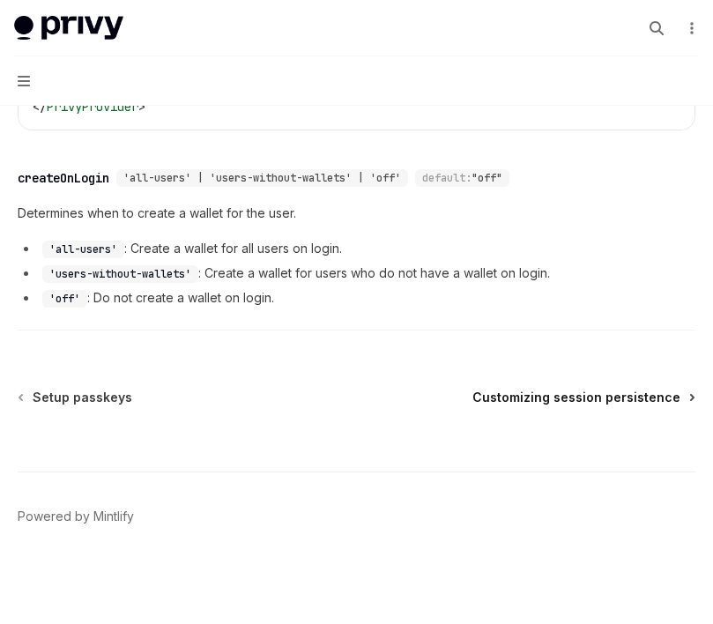
click at [610, 394] on span "Customizing session persistence" at bounding box center [577, 398] width 208 height 18
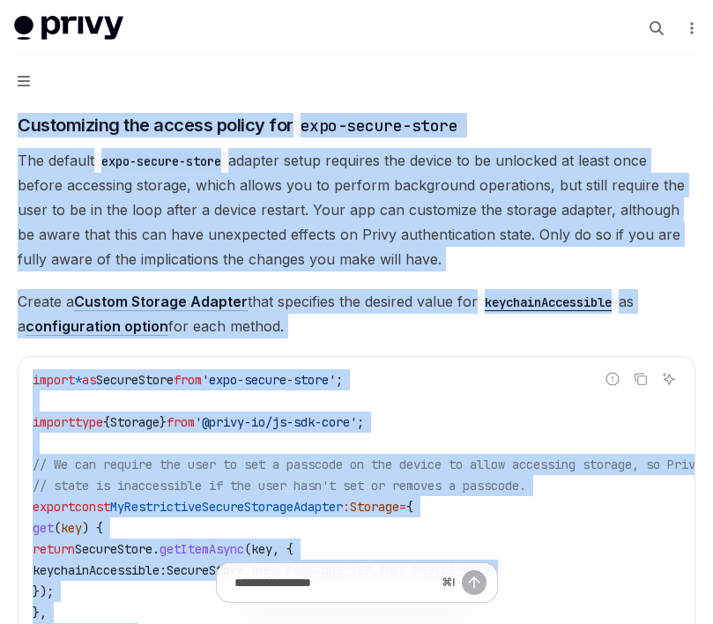
scroll to position [1382, 0]
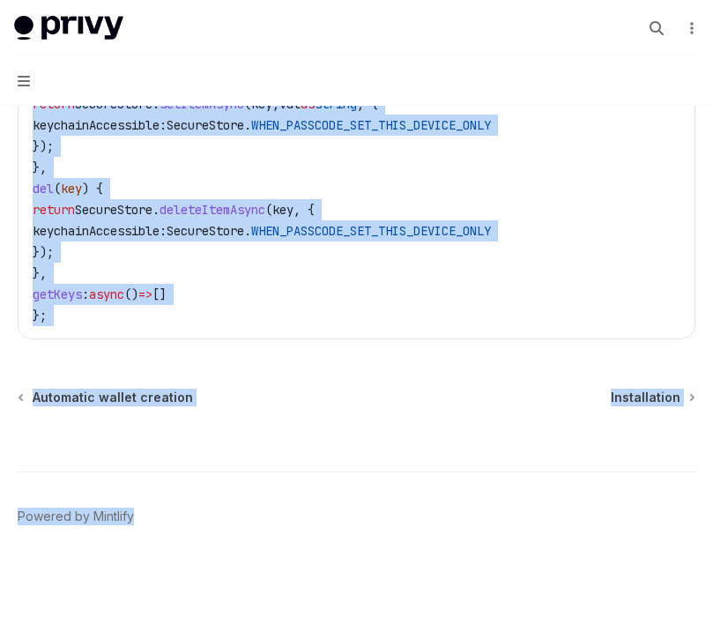
drag, startPoint x: 30, startPoint y: 127, endPoint x: 131, endPoint y: 702, distance: 583.8
click at [652, 396] on span "Installation" at bounding box center [646, 398] width 70 height 18
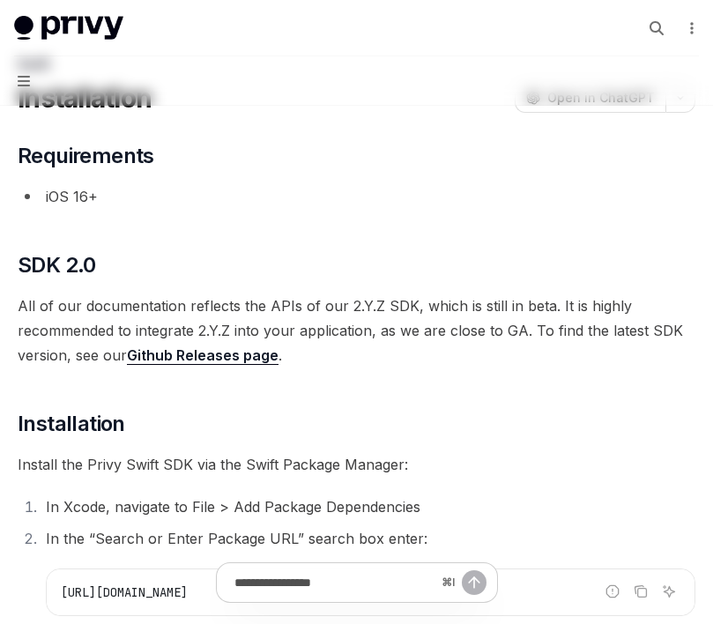
scroll to position [417, 0]
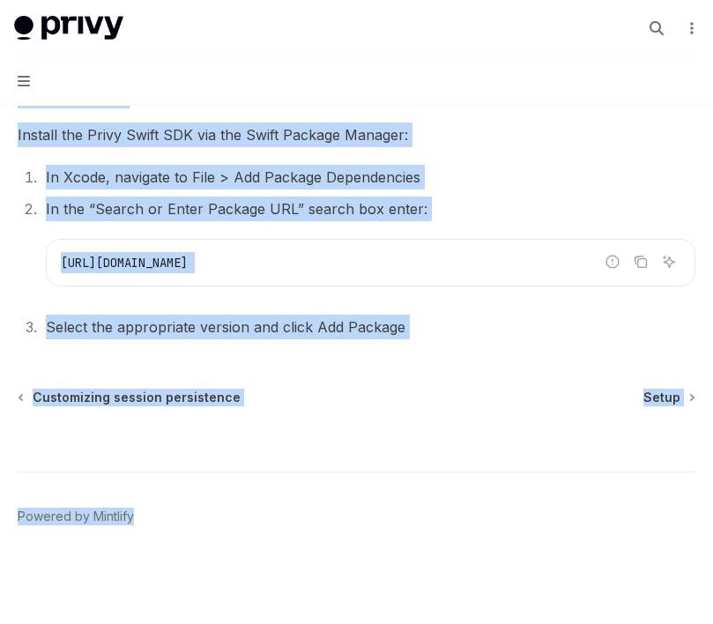
drag, startPoint x: 23, startPoint y: 125, endPoint x: 56, endPoint y: 702, distance: 577.7
click at [668, 396] on span "Setup" at bounding box center [662, 398] width 37 height 18
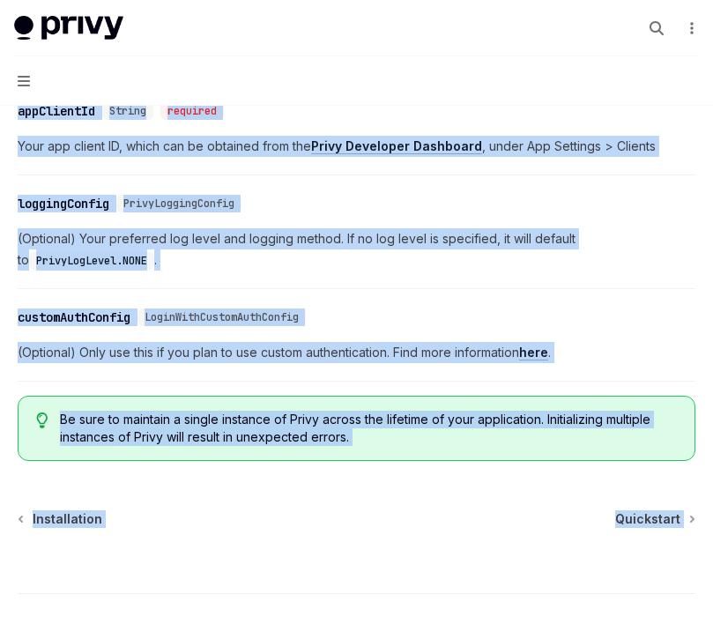
scroll to position [1115, 0]
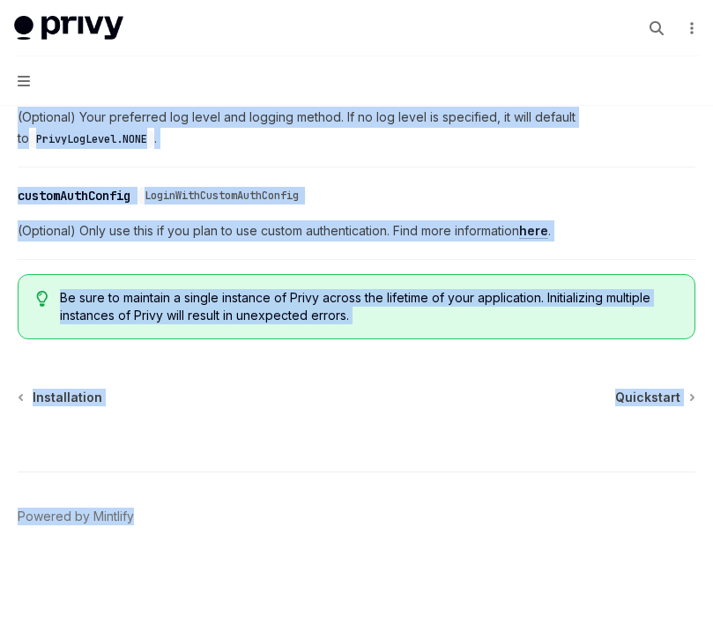
drag, startPoint x: 19, startPoint y: 134, endPoint x: 134, endPoint y: 702, distance: 579.3
click at [637, 398] on span "Quickstart" at bounding box center [647, 398] width 65 height 18
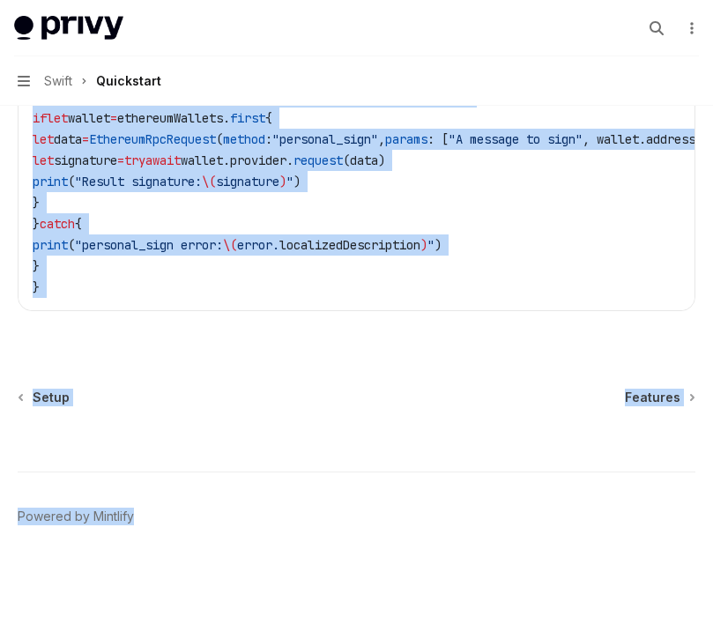
scroll to position [3770, 0]
drag, startPoint x: 131, startPoint y: 127, endPoint x: 302, endPoint y: 702, distance: 600.1
click at [658, 395] on span "Features" at bounding box center [653, 398] width 56 height 18
type textarea "*"
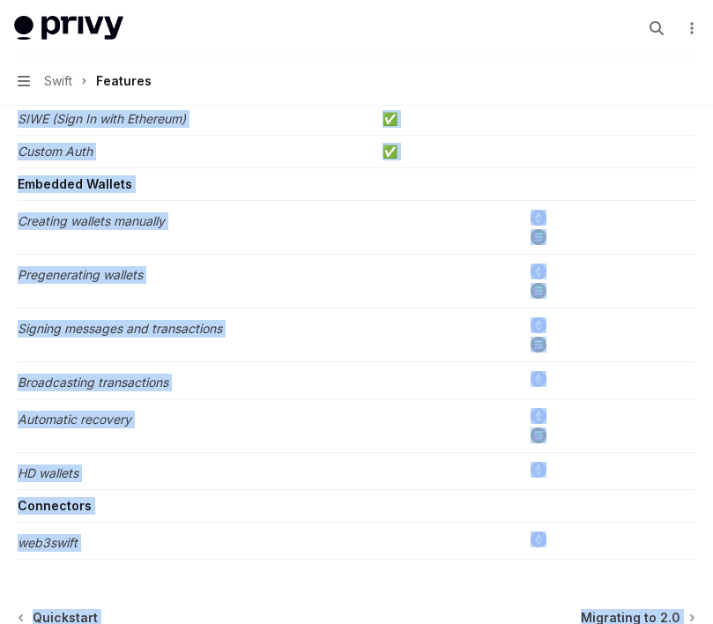
scroll to position [551, 0]
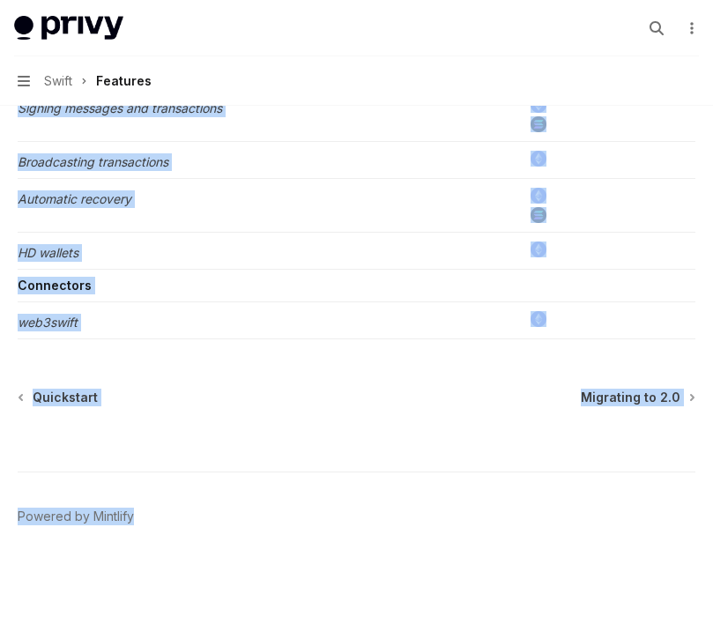
drag, startPoint x: 43, startPoint y: 112, endPoint x: 211, endPoint y: 702, distance: 613.2
